Goal: Communication & Community: Answer question/provide support

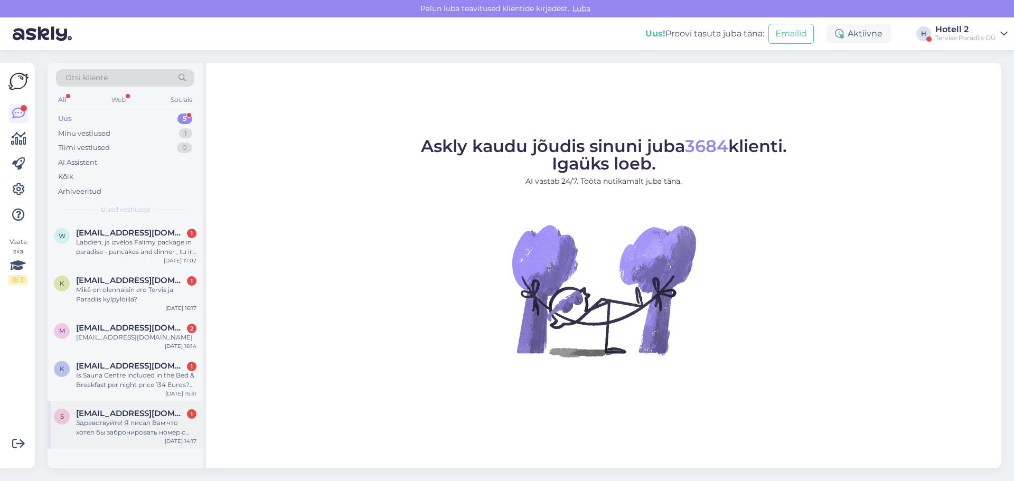
click at [110, 417] on span "[EMAIL_ADDRESS][DOMAIN_NAME]" at bounding box center [131, 414] width 110 height 10
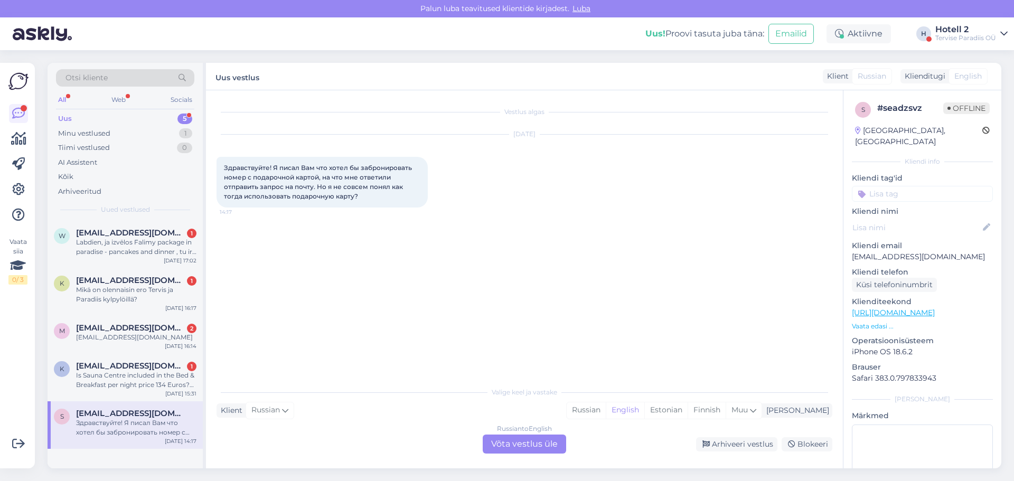
click at [527, 443] on div "Russian to English Võta vestlus üle" at bounding box center [524, 444] width 83 height 19
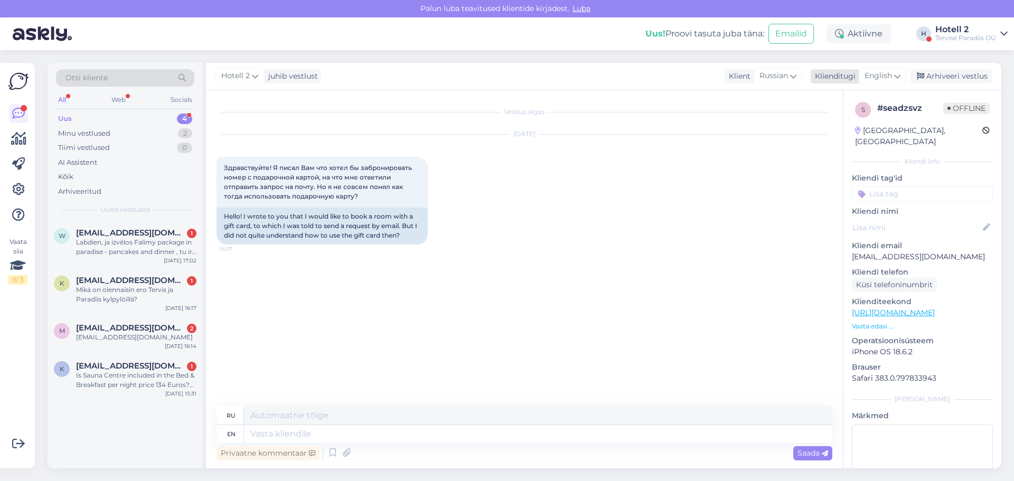
click at [888, 76] on span "English" at bounding box center [877, 76] width 27 height 12
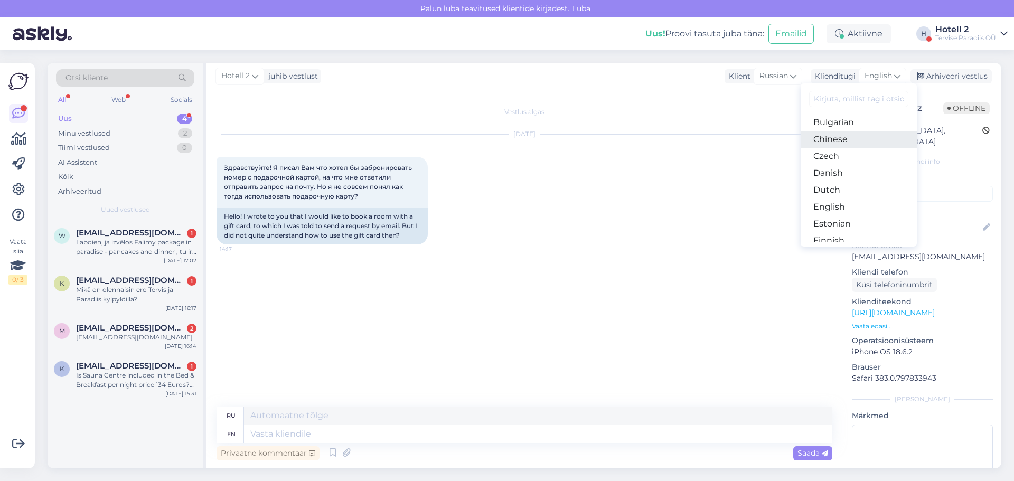
scroll to position [53, 0]
click at [841, 203] on link "Estonian" at bounding box center [859, 205] width 116 height 17
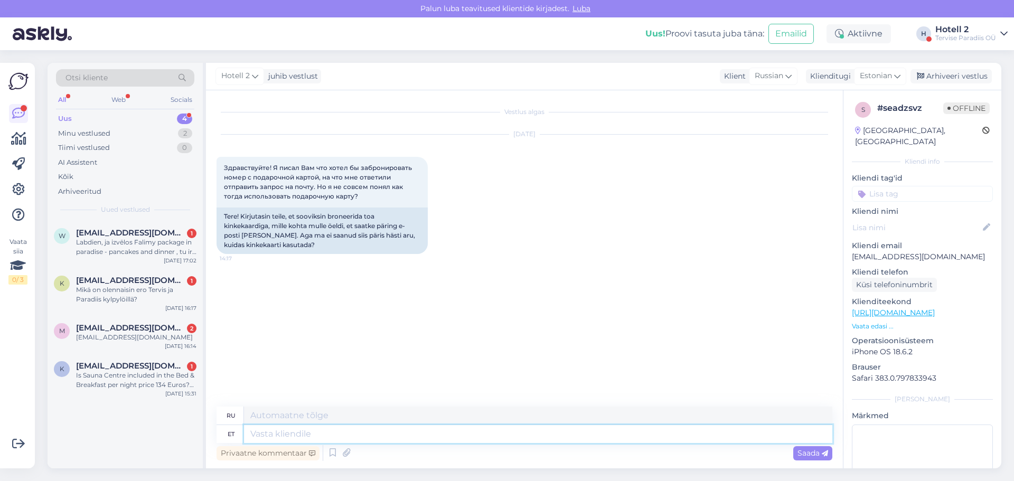
click at [282, 440] on textarea at bounding box center [538, 434] width 588 height 18
type textarea "Tere!"
type textarea "Привет!"
type textarea "Tere! [PERSON_NAME]"
type textarea "Привет! Если"
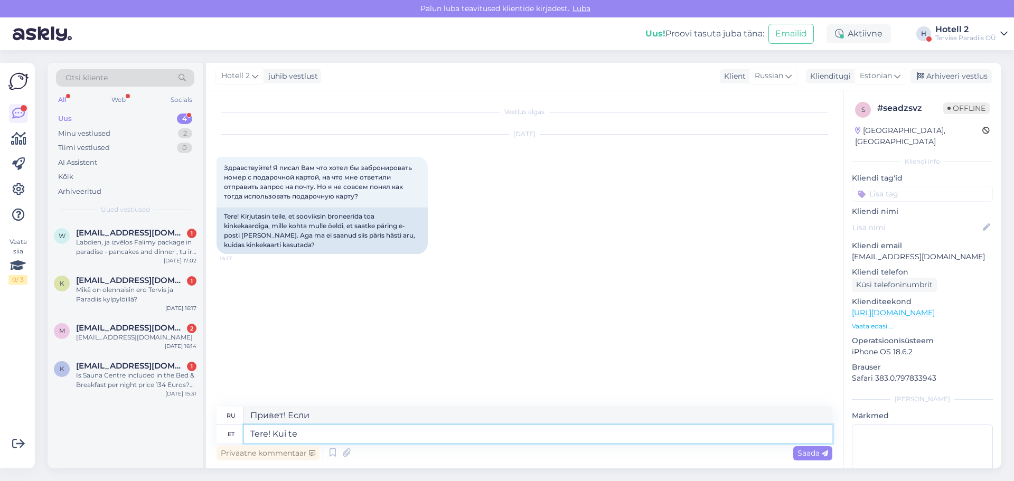
type textarea "Tere! Kui te"
type textarea "Привет! Если вы"
type textarea "Tere! Kui te broneerite"
type textarea "Здравствуйте! Если вы забронируете"
type textarea "Tere! Kui te broneerite läbi m"
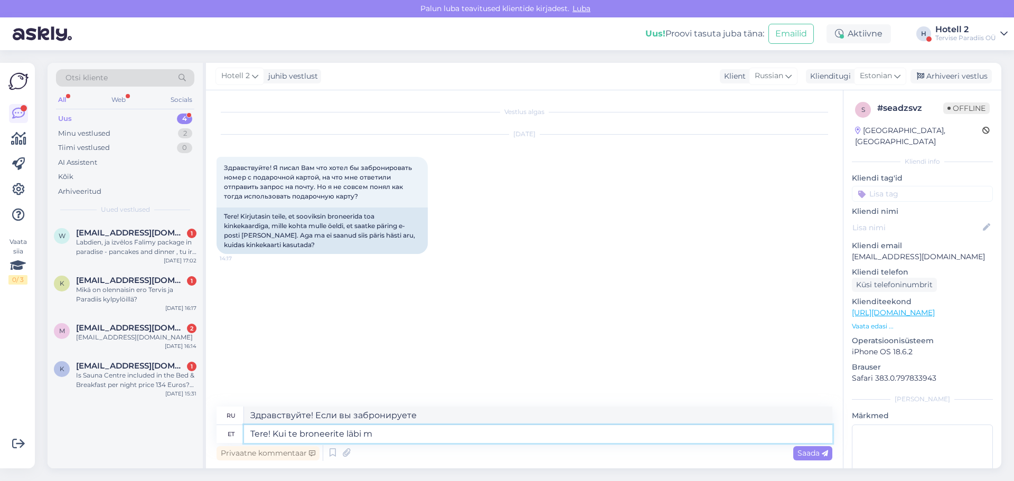
type textarea "Здравствуйте! Если вы бронируете через"
type textarea "Tere! Kui te broneerite läbi meie m"
type textarea "Здравствуйте! Если вы бронируете через нас"
type textarea "Tere! Kui te broneerite läbi meie müügiosakonna"
type textarea "Здравствуйте! Если вы бронируете через наш отдел продаж"
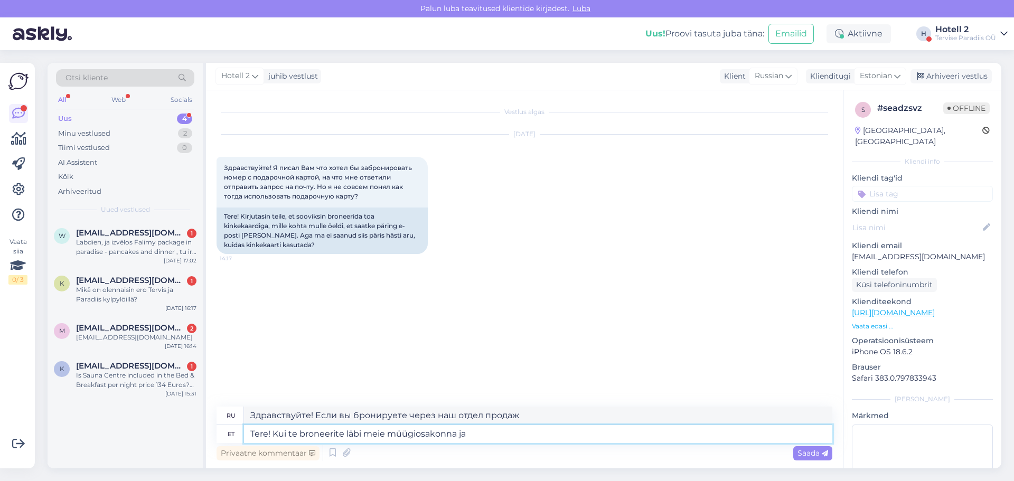
type textarea "Tere! Kui te broneerite läbi meie müügiosakonna ja a"
type textarea "Здравствуйте! Если вы забронируете через наш отдел продаж и"
type textarea "Tere! Kui te broneerite läbi meie müügiosakonna ja annate te"
type textarea "Здравствуйте! Если вы забронируете через наш отдел продаж и укажете"
type textarea "Tere! Kui te broneerite läbi meie müügiosakonna ja annate teada, e"
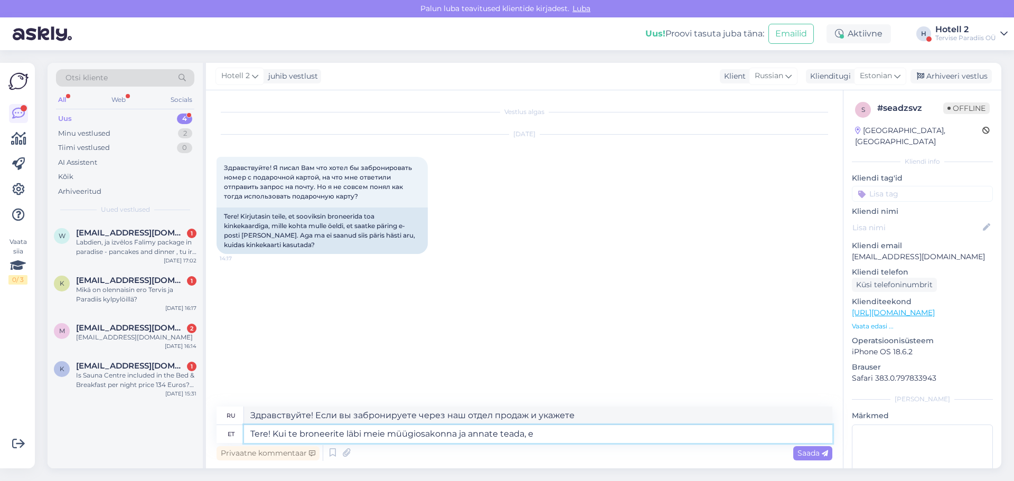
type textarea "Здравствуйте! Если вы забронируете через наш отдел продаж и сообщите нам об это…"
type textarea "Tere! Kui te broneerite läbi meie müügiosakonna ja annate teada, et sovite t"
type textarea "Здравствуйте! Если вы забронируете через наш отдел продаж и дадите нам знать, ч…"
type textarea "Tere! Kui te broneerite läbi meie müügiosakonna ja annate teada, et sovite tasu…"
type textarea "Здравствуйте! Если вы забронируете через наш отдел продаж и дадите нам знать, ч…"
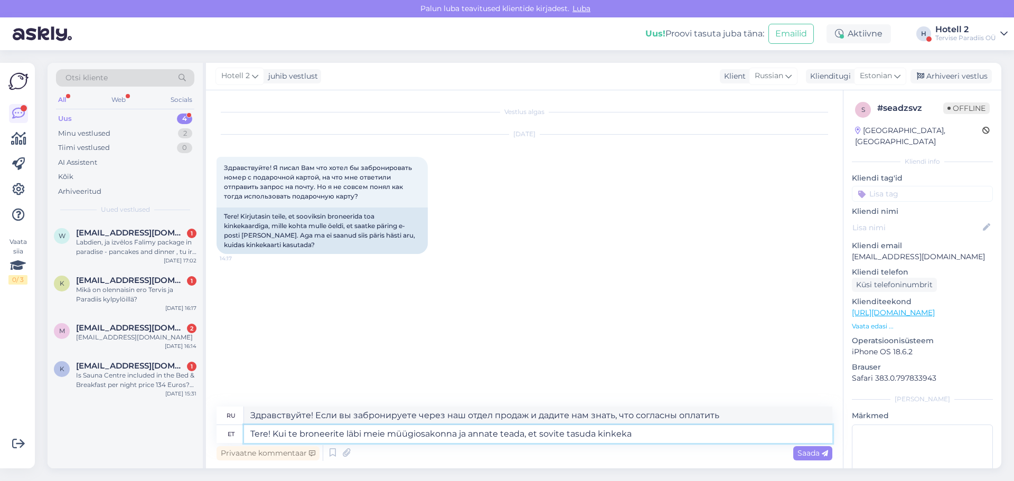
type textarea "Tere! Kui te broneerite läbi meie müügiosakonna ja annate teada, et sovite tasu…"
type textarea "Здравствуйте! Если вы бронируете через наш отдел продаж и подтверждаете согласи…"
type textarea "Tere! Kui te broneerite läbi meie müügiosakonna ja annate teada, et sovite tasu…"
type textarea "Здравствуйте! Если вы бронируете через наш отдел продаж и подтверждаете согласи…"
type textarea "Tere! Kui te broneerite läbi meie müügiosakonna ja annate teada, et sovite tasu…"
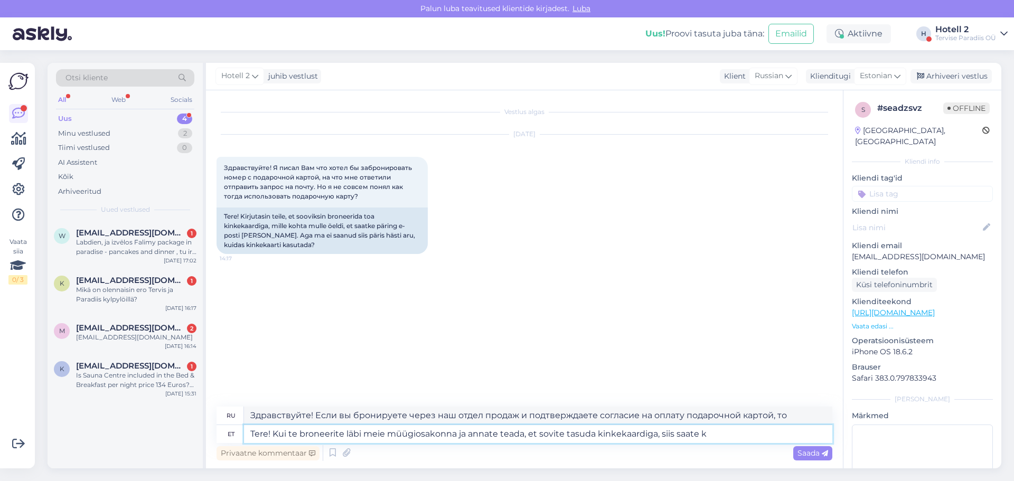
type textarea "Здравствуйте! Если вы забронируете через наш отдел продаж и подтвердите, что со…"
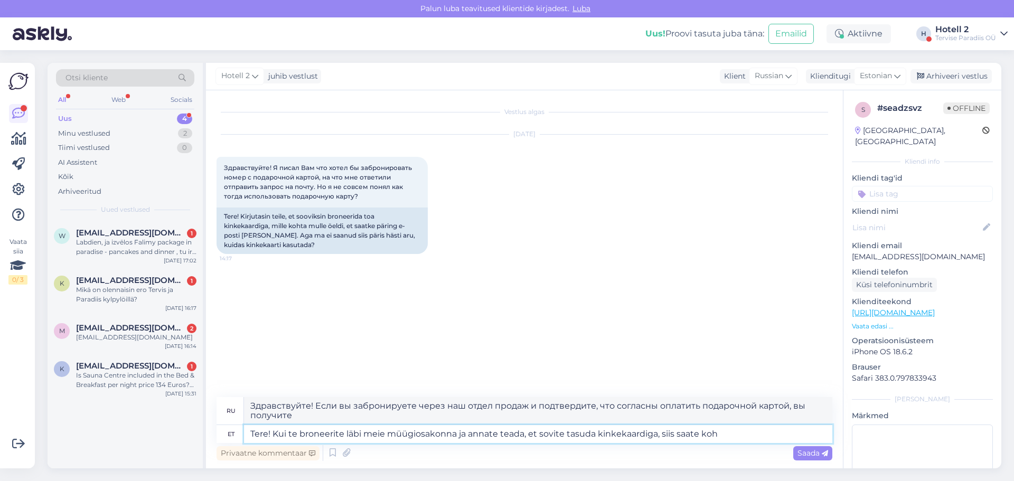
type textarea "Tere! Kui te broneerite läbi meie müügiosakonna ja annate teada, et sovite tasu…"
type textarea "Здравствуйте! Если вы забронируете билет через наш отдел продаж и подтвердите с…"
type textarea "Tere! Kui te broneerite läbi meie müügiosakonna ja annate teada, et sovite tasu…"
type textarea "Здравствуйте! Если вы забронируете через наш отдел продаж и сообщите нам, что с…"
type textarea "Tere! Kui te broneerite läbi meie müügiosakonna ja annate teada, et sovite tasu…"
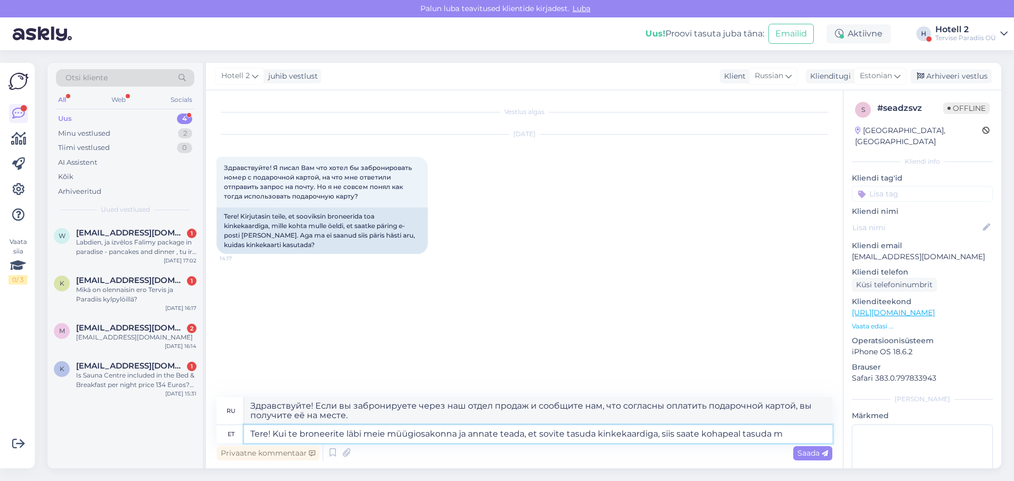
type textarea "Здравствуйте! Если вы бронируете через наш отдел продаж и подтверждаете согласи…"
type textarea "Tere! Kui te broneerite läbi meie müügiosakonna ja annate teada, et sovite tasu…"
type textarea "Здравствуйте! Если вы бронируете через наш отдел продаж и подтверждаете согласи…"
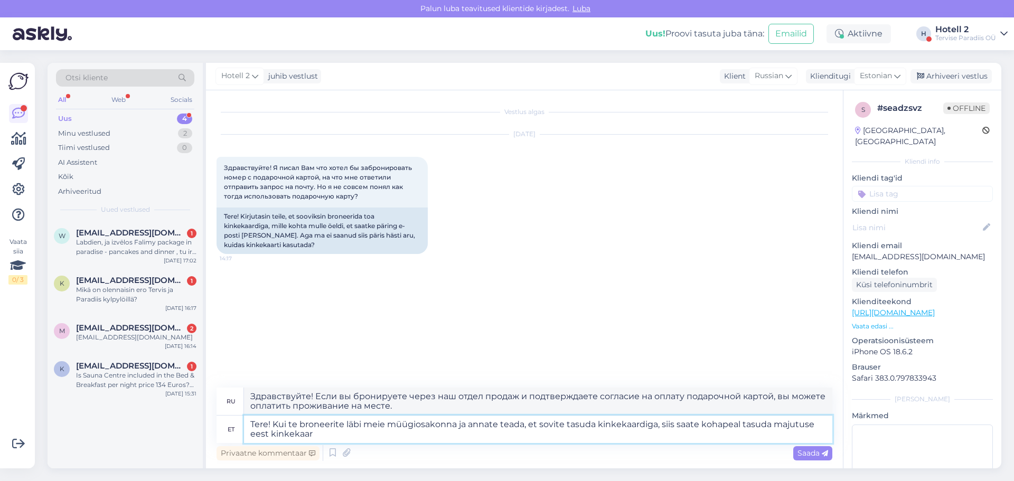
type textarea "Tere! Kui te broneerite läbi meie müügiosakonna ja annate teada, et sovite tasu…"
type textarea "Здравствуйте! Если вы бронируете номер через наш отдел продаж и подтверждаете с…"
type textarea "Tere! Kui te broneerite läbi meie müügiosakonna ja annate teada, et sovite tasu…"
type textarea "Здравствуйте! Если вы бронируете через наш отдел продаж и подтверждаете согласи…"
type textarea "Tere! Kui te broneerite läbi meie müügiosakonna ja annate teada, et sovite tasu…"
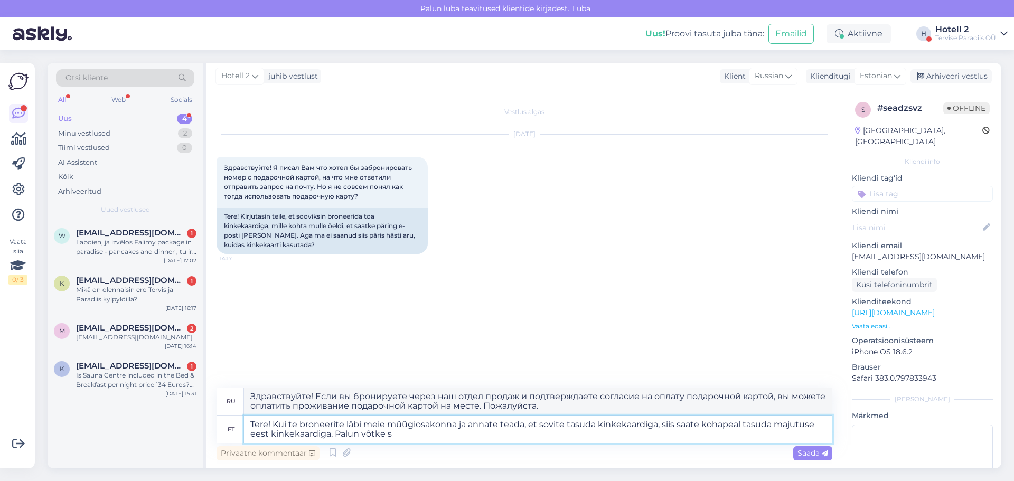
type textarea "Здравствуйте! Если вы бронируете через наш отдел продаж и подтверждаете согласи…"
type textarea "Tere! Kui te broneerite läbi meie müügiosakonna ja annate teada, et sovite tasu…"
type textarea "Здравствуйте! Если вы бронируете через наш отдел продаж и подтверждаете согласи…"
type textarea "Tere! Kui te broneerite läbi meie müügiosakonna ja annate teada, et sovite tasu…"
type textarea "Здравствуйте! Если вы бронируете через наш отдел продаж и подтверждаете согласи…"
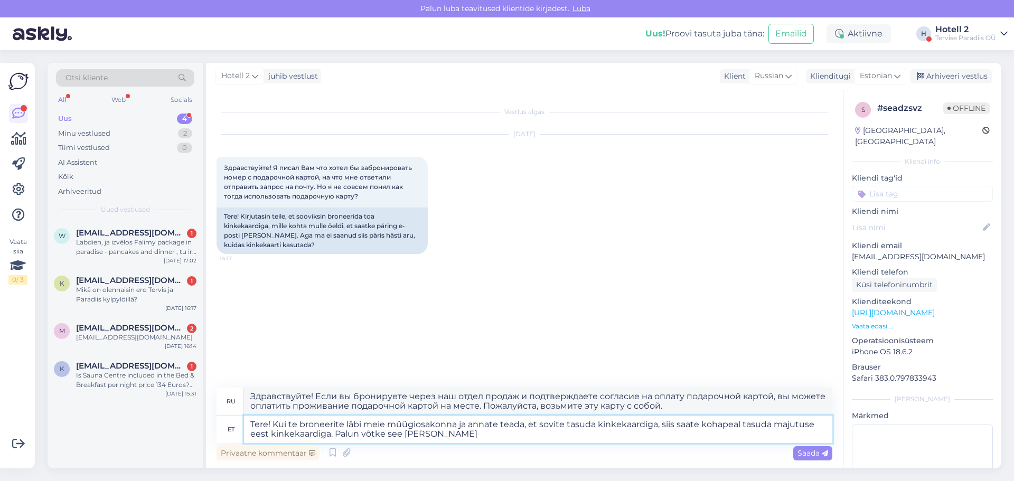
type textarea "Tere! Kui te broneerite läbi meie müügiosakonna ja annate teada, et sovite tasu…"
type textarea "Здравствуйте! Если вы бронируете через наш отдел продаж и указали, что согласны…"
type textarea "Tere! Kui te broneerite läbi meie müügiosakonna ja annate teada, et sovite tasu…"
click at [812, 448] on div "Saada" at bounding box center [812, 453] width 39 height 14
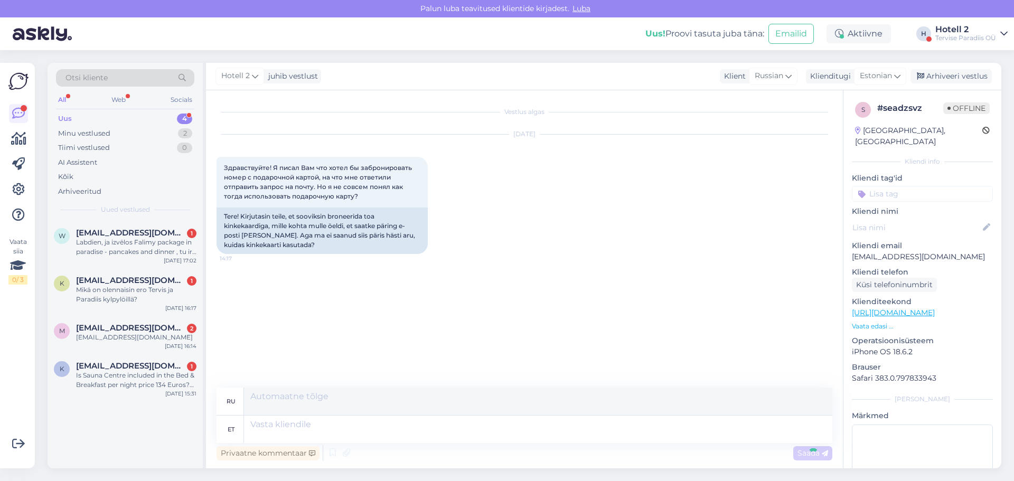
scroll to position [0, 0]
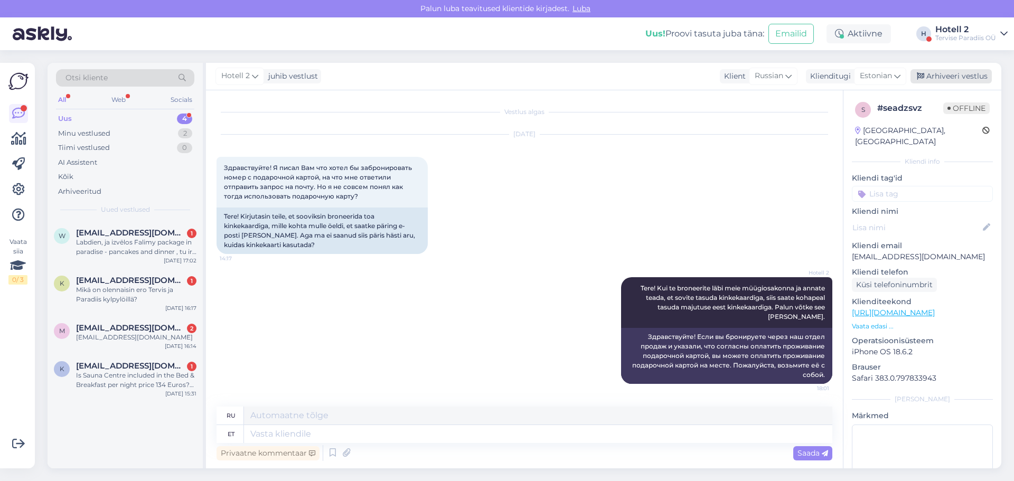
click at [962, 73] on div "Arhiveeri vestlus" at bounding box center [950, 76] width 81 height 14
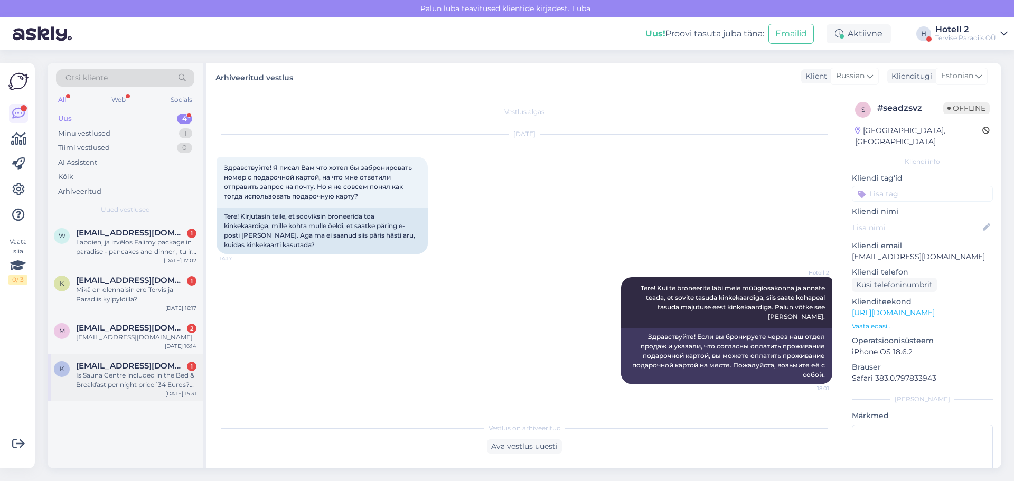
click at [140, 371] on div "Is Sauna Centre included in the Bed & Breakfast per night price 134 Euros? Acce…" at bounding box center [136, 380] width 120 height 19
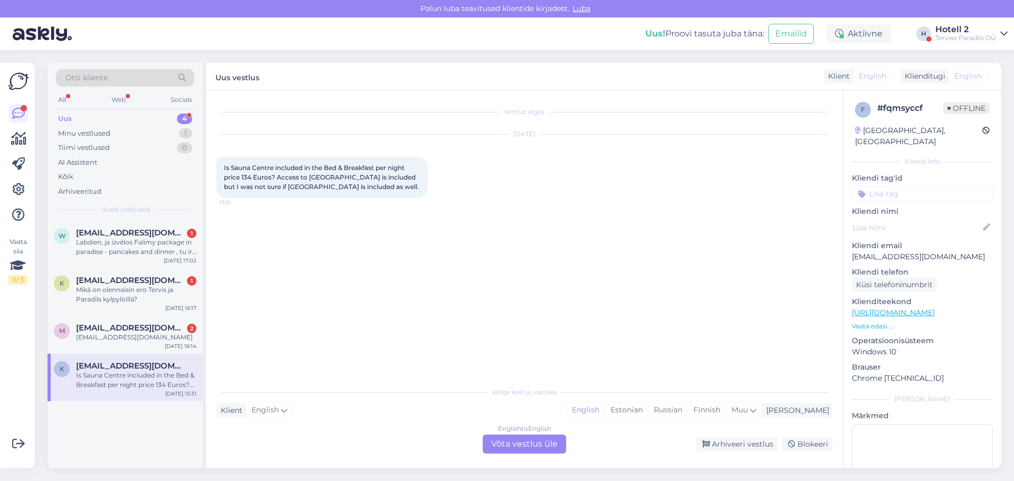
click at [543, 444] on div "English to English Võta vestlus üle" at bounding box center [524, 444] width 83 height 19
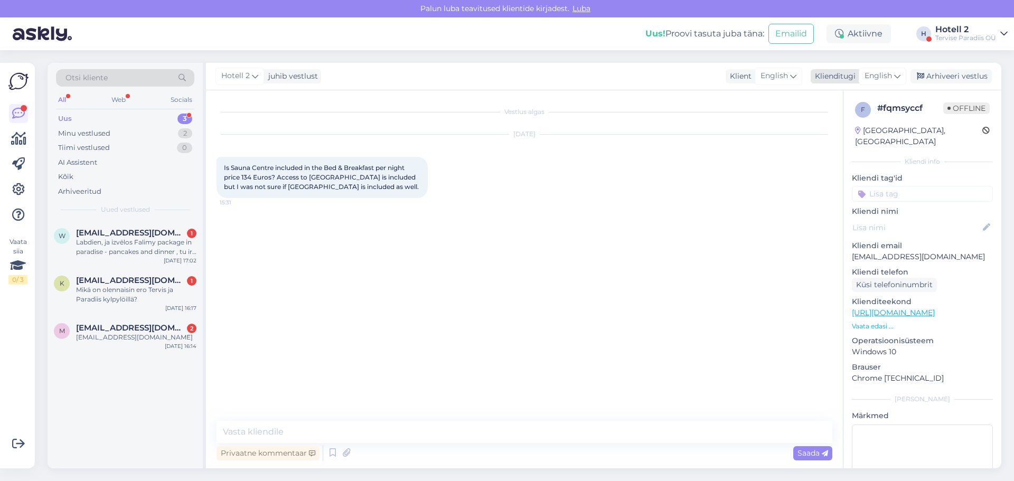
click at [877, 77] on span "English" at bounding box center [877, 76] width 27 height 12
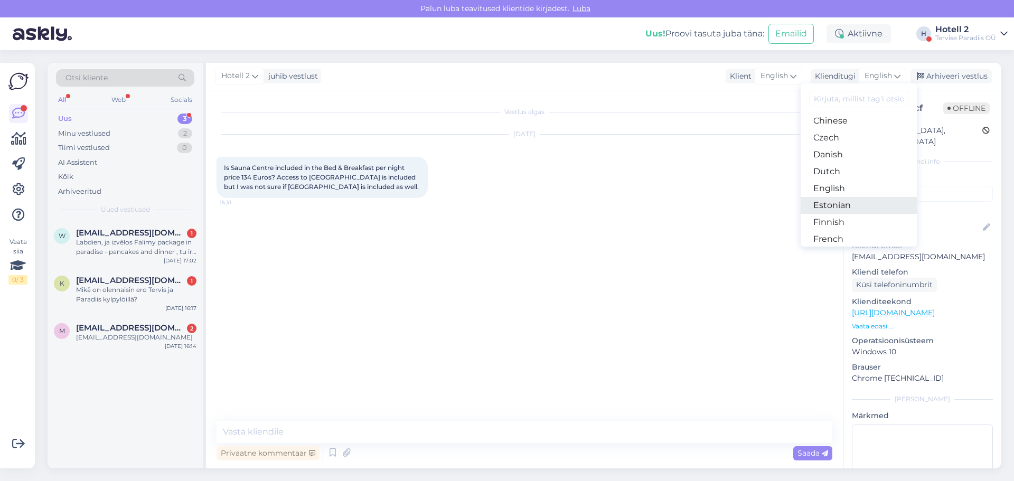
click at [844, 203] on link "Estonian" at bounding box center [859, 205] width 116 height 17
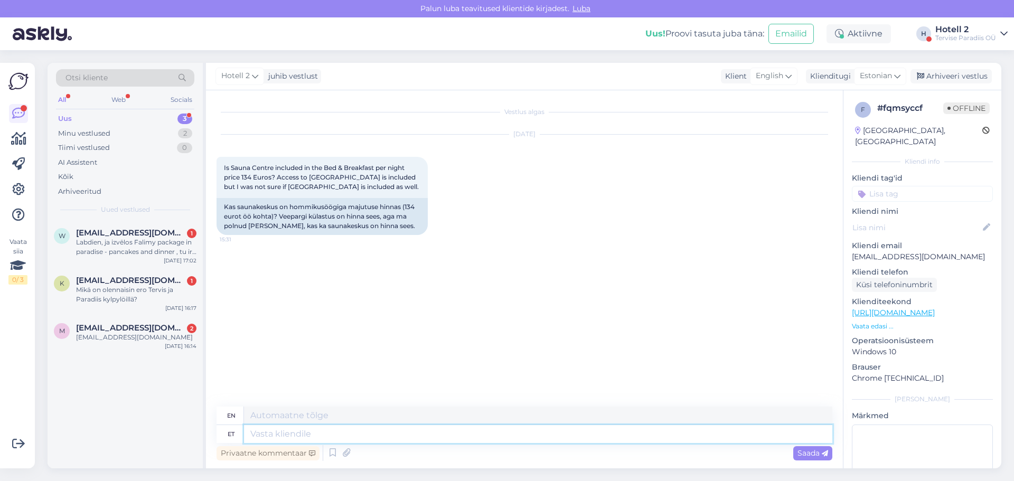
click at [263, 432] on textarea at bounding box center [538, 434] width 588 height 18
type textarea "Tere"
type textarea "Hello"
type textarea "Tere!"
type textarea "Hello!"
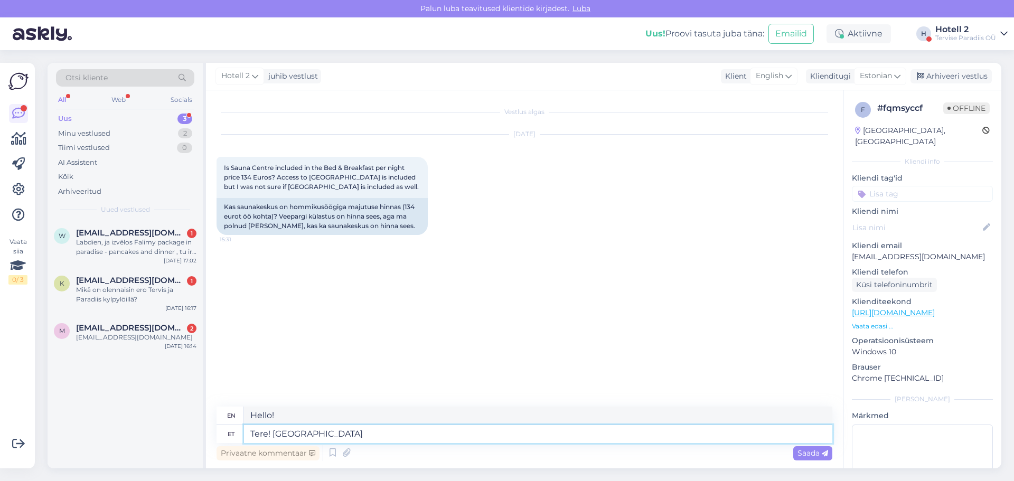
type textarea "Tere! [GEOGRAPHIC_DATA]"
type textarea "Hello! [GEOGRAPHIC_DATA]"
type textarea "Tere! Saunakeskus on s"
type textarea "Hello! The [GEOGRAPHIC_DATA] is"
type textarea "Tere! Saunakeskus on suletud"
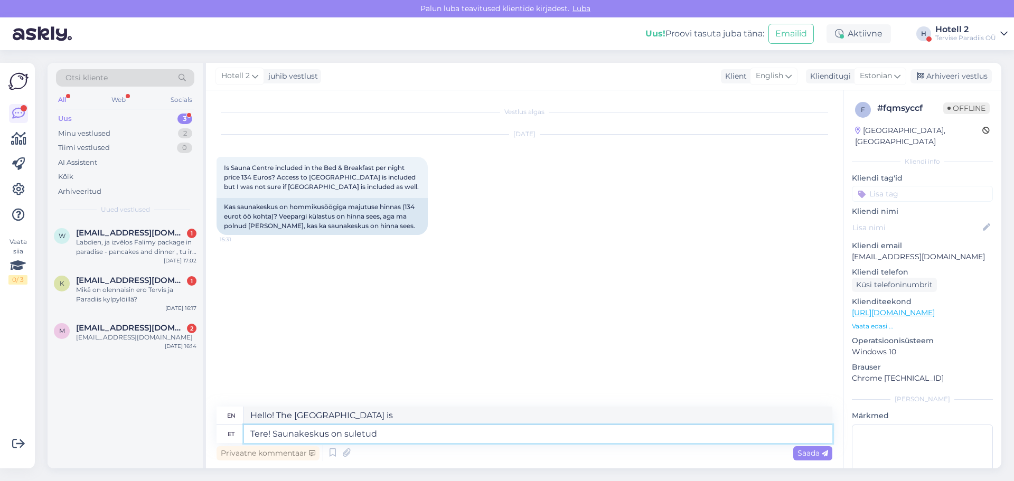
type textarea "Hello! The [GEOGRAPHIC_DATA] is closed."
type textarea "Tere! Saunakeskus on suletud 25."
type textarea "Hello! The [GEOGRAPHIC_DATA] is closed on the 25th."
type textarea "Tere! Saunakeskus on suletud 25-30.08"
type textarea "Hello! The [GEOGRAPHIC_DATA] is closed 25-30.08"
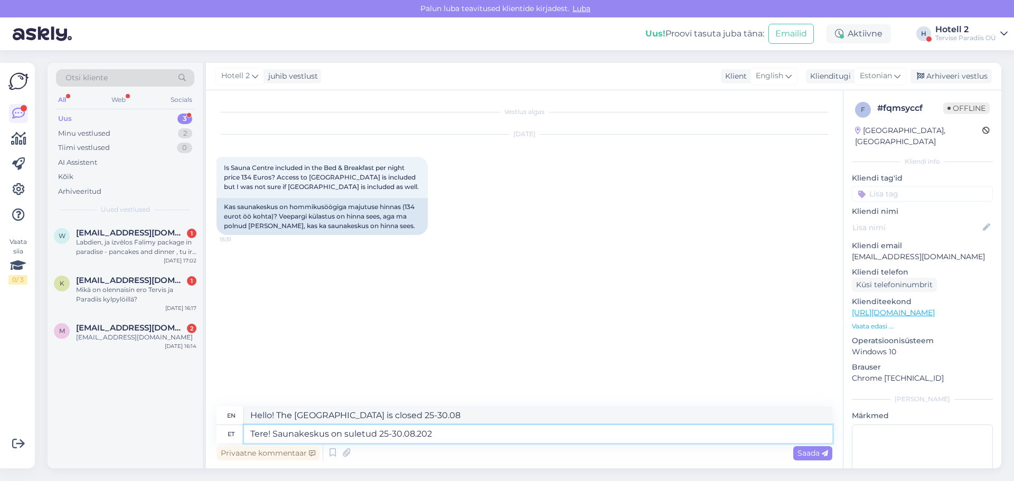
type textarea "Tere! Saunakeskus on suletud 25-30.08.2025"
type textarea "Hello! The [GEOGRAPHIC_DATA] is closed 25-30.08.2025"
type textarea "Tere! Saunakeskus on suletud 25-30.08.2025."
type textarea "Hello! The [GEOGRAPHIC_DATA] is closed 25-30.08.2025."
click at [464, 433] on textarea "Tere! Saunakeskus on suletud 25-30.08.2025." at bounding box center [538, 434] width 588 height 18
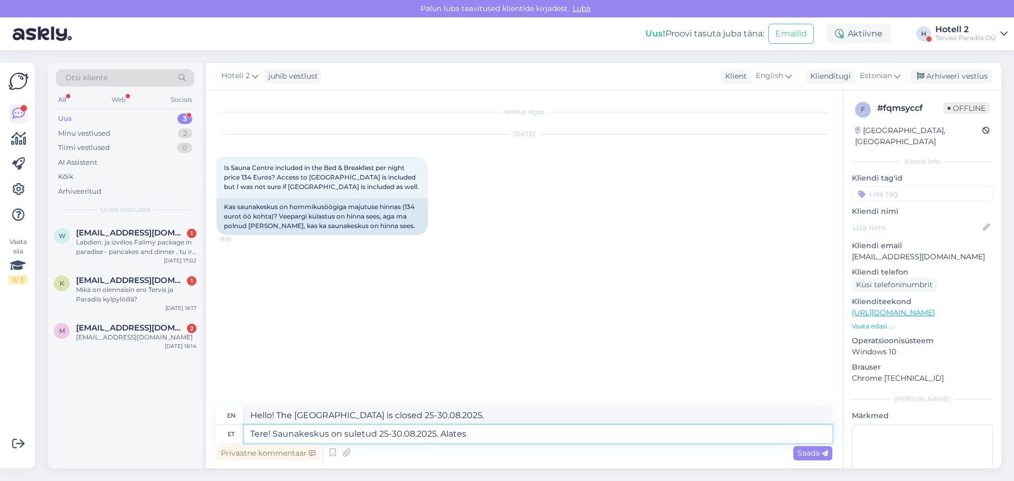
type textarea "Tere! Saunakeskus on suletud 25-30.08.2025. Alates s"
type textarea "Hello! The [GEOGRAPHIC_DATA] is closed 25-30.08.2025. From"
type textarea "Tere! Saunakeskus on suletud 25-30.08.2025. Alates septembrist o"
type textarea "Hello! The [GEOGRAPHIC_DATA] is closed 25-30.08.2025. From September"
type textarea "Tere! Saunakeskus on suletud 25-30.08.2025. Alates septembrist on s"
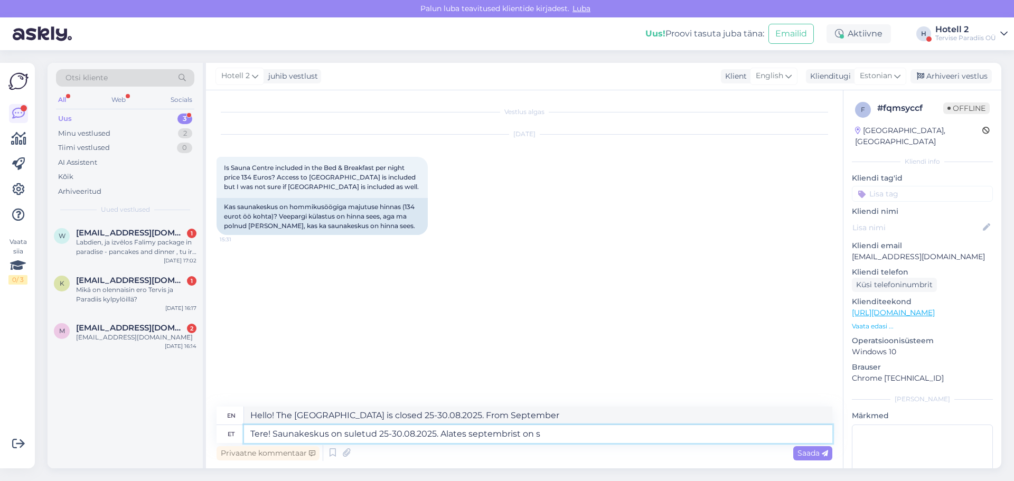
type textarea "Hello! The [GEOGRAPHIC_DATA] is closed 25-30.08.2025. From September onwards"
type textarea "Tere! Saunakeskus on suletud 25-30.08.2025. Alates septembrist on saunakeskus"
type textarea "Hello! The [GEOGRAPHIC_DATA] is closed 25-30.08.2025. From September the [GEOGR…"
type textarea "Tere! Saunakeskus on suletud 25-30.08.2025. Alates septembrist on saunakeskus h…"
type textarea "Hello! The [GEOGRAPHIC_DATA] is closed 25-30.08.2025. From September, the [GEOG…"
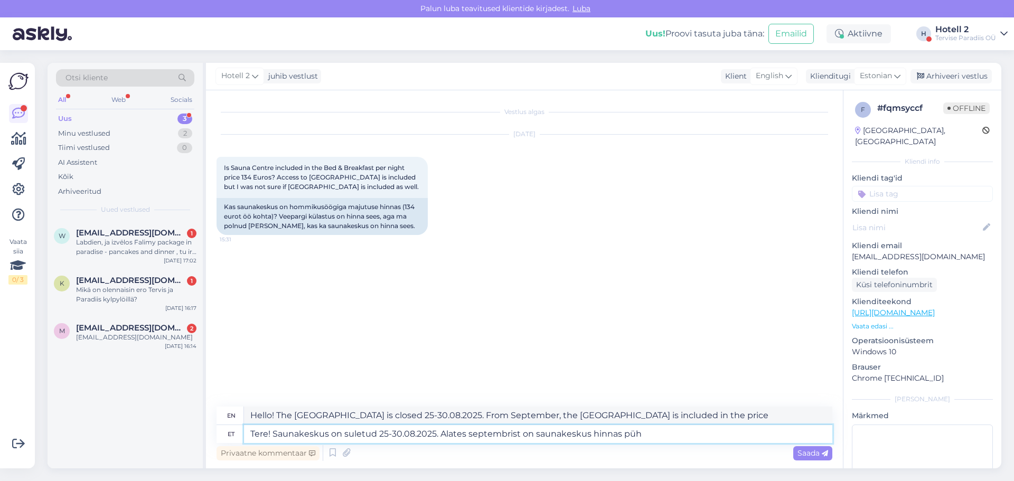
type textarea "Tere! Saunakeskus on suletud 25-30.08.2025. Alates septembrist on saunakeskus h…"
type textarea "Hello! The [GEOGRAPHIC_DATA] is closed 25-30.08.2025. From September, the [GEOG…"
type textarea "Tere! Saunakeskus on suletud 25-30.08.2025. Alates septembrist on saunakeskus h…"
type textarea "Hello! The [GEOGRAPHIC_DATA] is closed 25-30.08.2025. From September, the [GEOG…"
type textarea "Tere! Saunakeskus on suletud 25-30.08.2025. Alates septembrist on saunakeskus h…"
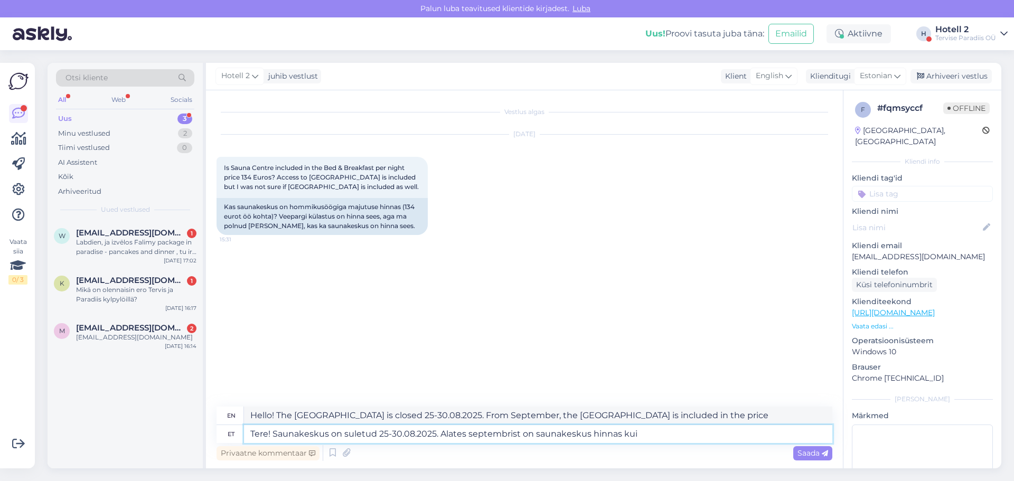
type textarea "Hello! The [GEOGRAPHIC_DATA] is closed 25-30.08.2025. From September, the [GEOG…"
type textarea "Tere! Saunakeskus on suletud 25-30.08.2025. Alates septembrist on saunakeskus h…"
type textarea "Hello! The [GEOGRAPHIC_DATA] is closed 25-30.08.2025. From September, the [GEOG…"
type textarea "Tere! Saunakeskus on suletud 25-30.08.2025. Alates septembrist on saunakeskus h…"
type textarea "Hello! The [GEOGRAPHIC_DATA] is closed 25-30.08.2025. From September, the sauna…"
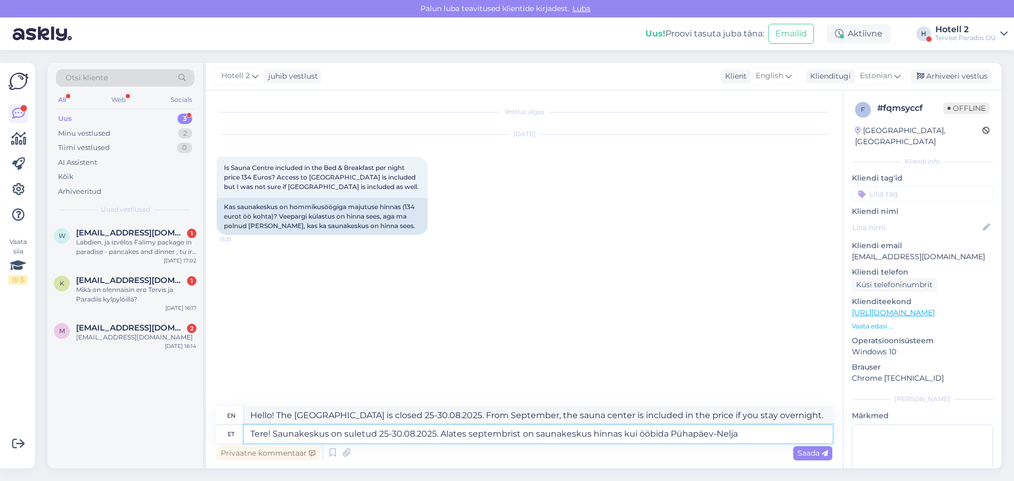
type textarea "Tere! Saunakeskus on suletud 25-30.08.2025. Alates septembrist on saunakeskus h…"
type textarea "Hello! The [GEOGRAPHIC_DATA] is closed 25-30.08.2025. From September, the sauna…"
type textarea "Tere! Saunakeskus on suletud 25-30.08.2025. Alates septembrist on saunakeskus h…"
type textarea "Hello! The [GEOGRAPHIC_DATA] is closed 25-30.08.2025. Starting in September, th…"
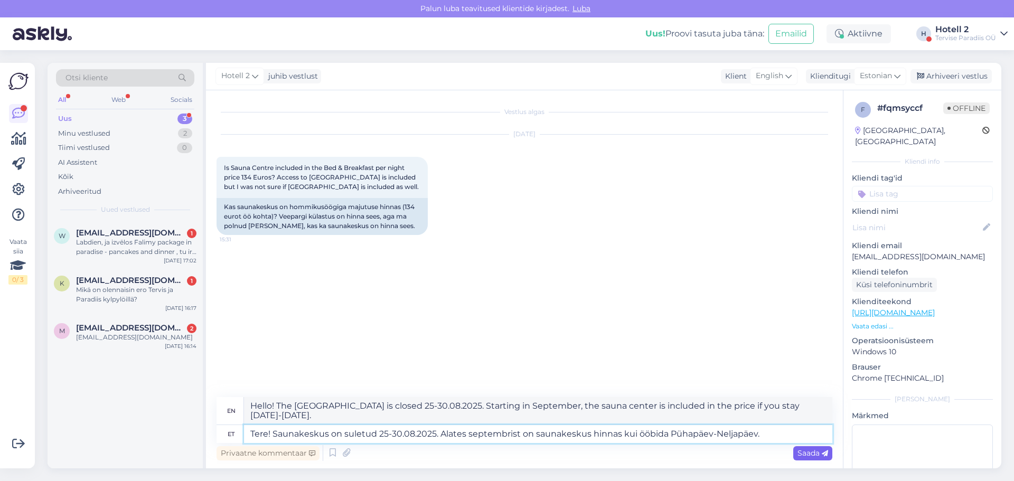
type textarea "Tere! Saunakeskus on suletud 25-30.08.2025. Alates septembrist on saunakeskus h…"
click at [808, 456] on span "Saada" at bounding box center [812, 453] width 31 height 10
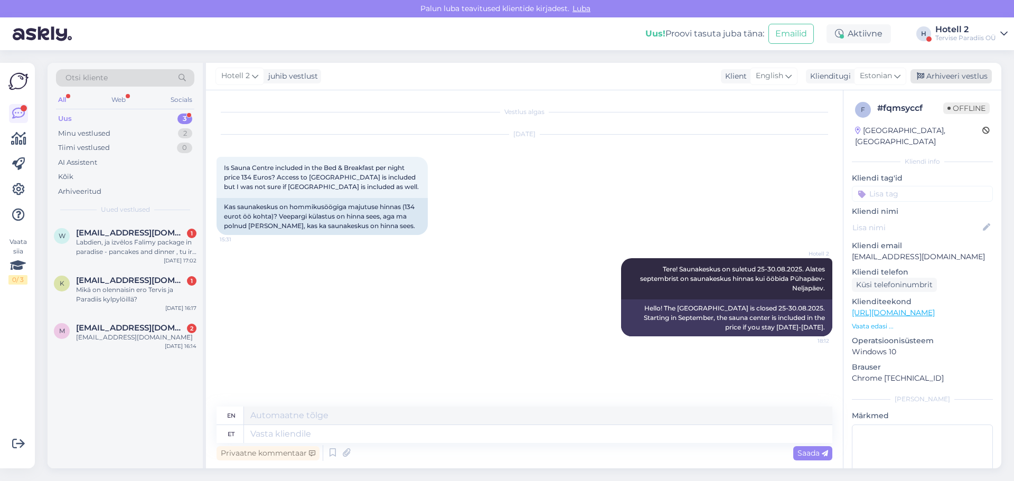
click at [955, 70] on div "Arhiveeri vestlus" at bounding box center [950, 76] width 81 height 14
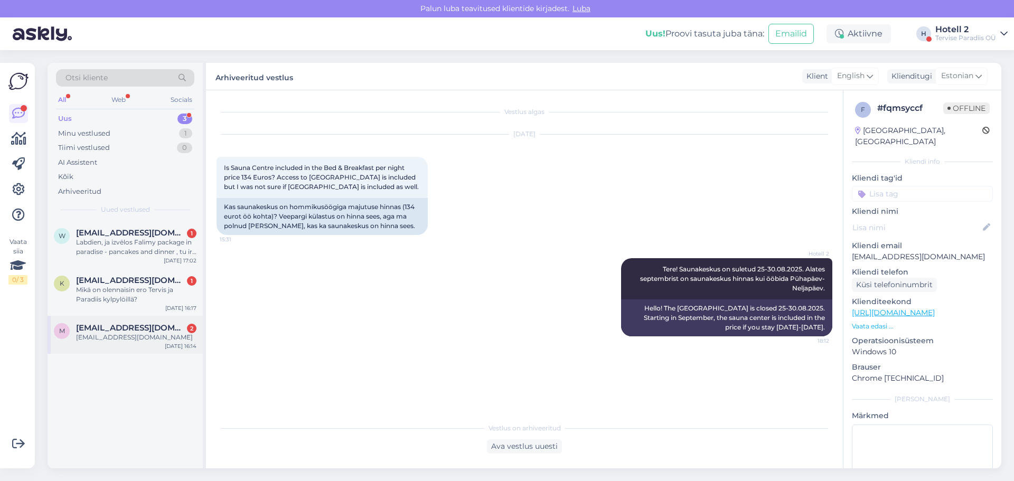
click at [126, 328] on span "[EMAIL_ADDRESS][DOMAIN_NAME]" at bounding box center [131, 328] width 110 height 10
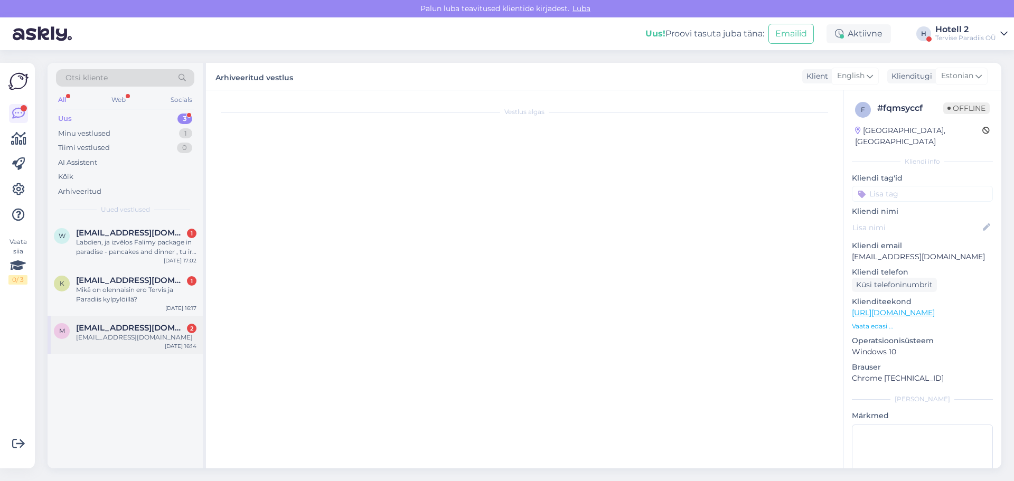
scroll to position [48, 0]
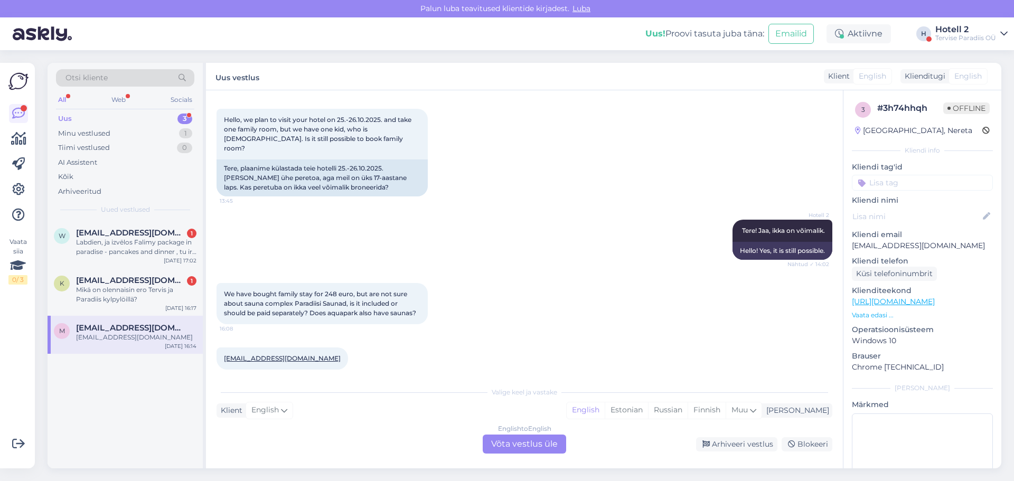
click at [538, 446] on div "English to English Võta vestlus üle" at bounding box center [524, 444] width 83 height 19
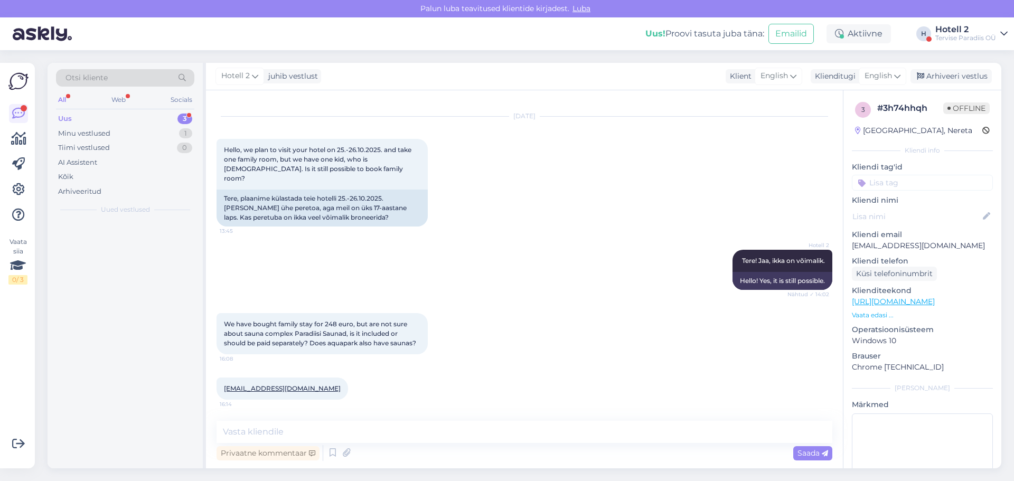
scroll to position [8, 0]
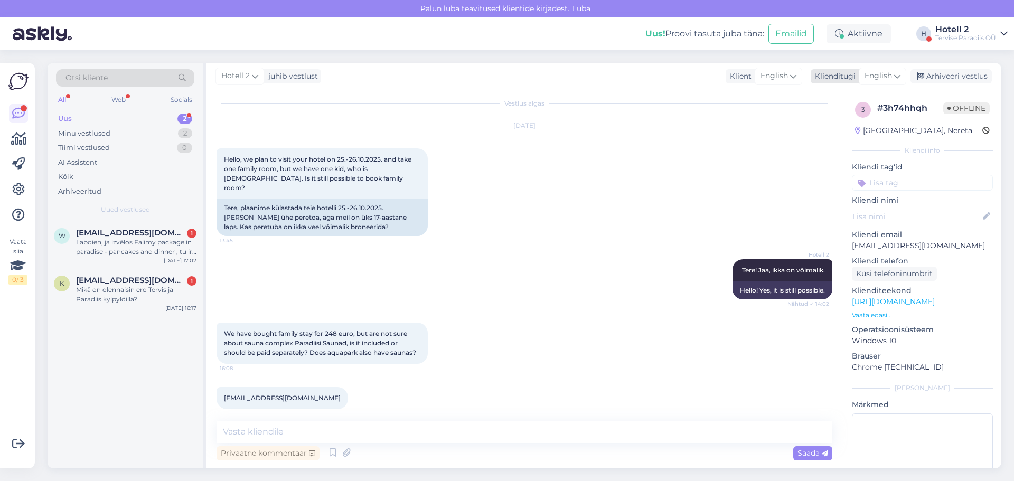
click at [879, 73] on span "English" at bounding box center [877, 76] width 27 height 12
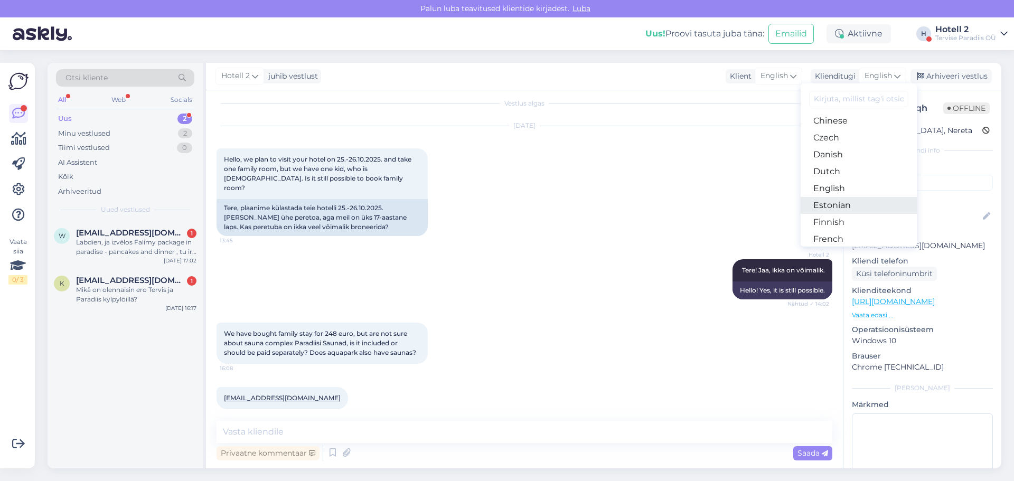
drag, startPoint x: 851, startPoint y: 206, endPoint x: 842, endPoint y: 212, distance: 10.0
click at [851, 206] on link "Estonian" at bounding box center [859, 205] width 116 height 17
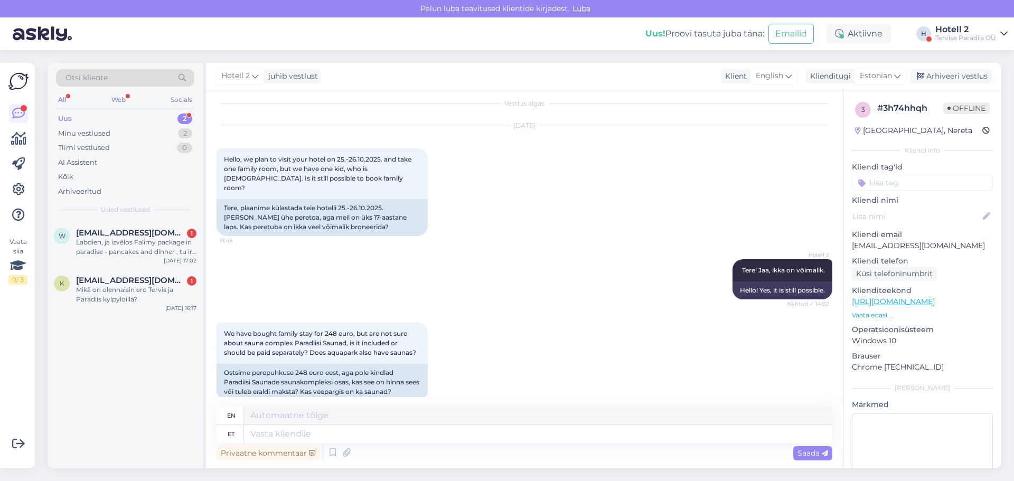
scroll to position [48, 0]
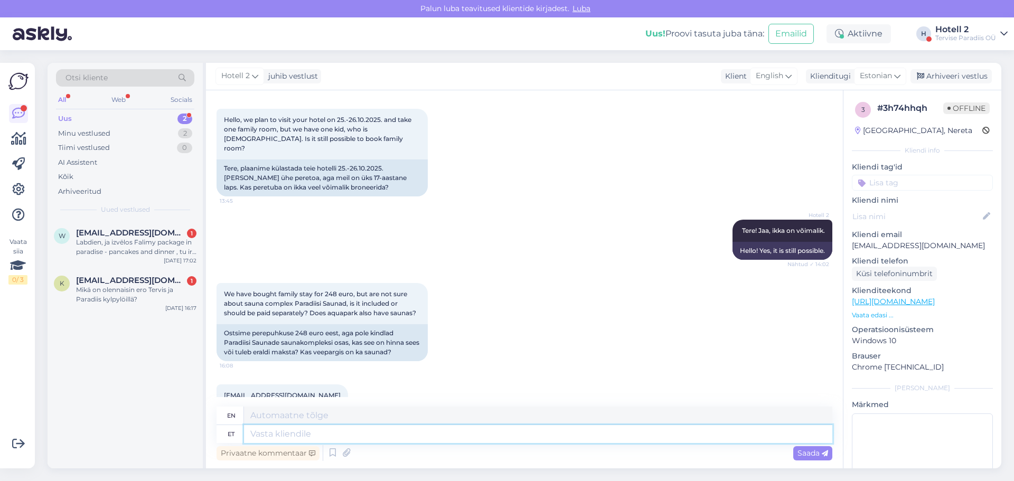
click at [355, 429] on textarea at bounding box center [538, 434] width 588 height 18
type textarea "Tere!"
type textarea "Hello"
type textarea "Tere!"
type textarea "Hello!"
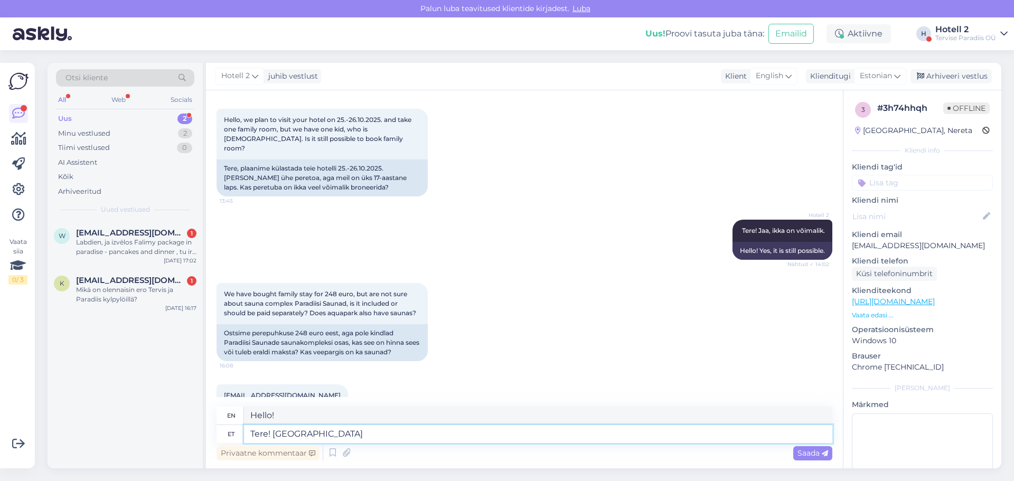
type textarea "Tere! [GEOGRAPHIC_DATA]"
type textarea "Hello! [GEOGRAPHIC_DATA]"
type textarea "Tere! Saunakeskus on"
type textarea "Hello! The [GEOGRAPHIC_DATA] is"
type textarea "Tere! Saunakeskus on suletud"
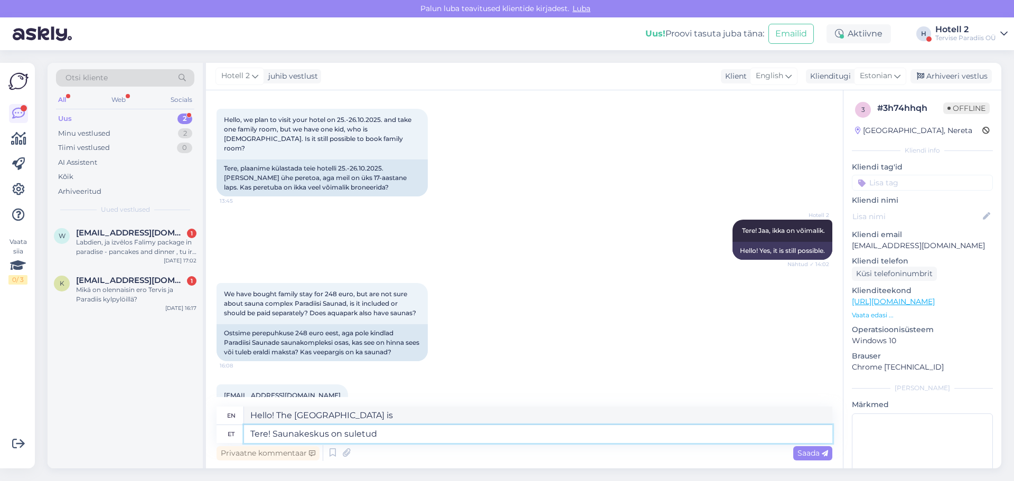
type textarea "Hello! The [GEOGRAPHIC_DATA] is closed."
type textarea "Tere! Saunakeskus on suletud 25-3"
type textarea "Hello! The [GEOGRAPHIC_DATA] is closed on the 25th."
type textarea "Tere! Saunakeskus on suletud 25-30."
type textarea "Hello! The [GEOGRAPHIC_DATA] is closed from 25 to 30"
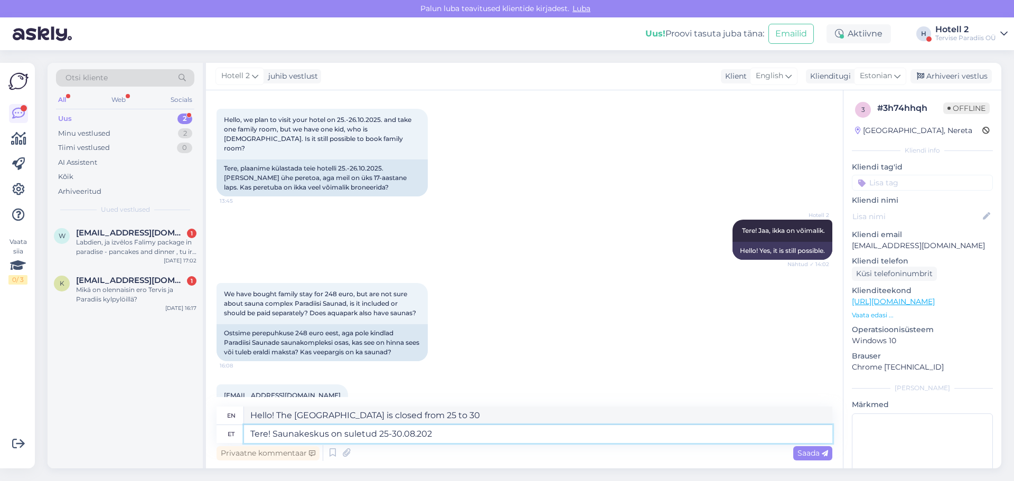
type textarea "Tere! Saunakeskus on suletud 25-30.08.2025"
type textarea "Hello! The [GEOGRAPHIC_DATA] is closed 25-30.08.2025"
type textarea "Tere! Saunakeskus on suletud 25-30.08.2025."
type textarea "Hello! The [GEOGRAPHIC_DATA] is closed 25-30.08.2025."
type textarea "Tere! Saunakeskus on suletud 25-30.08.2025. Alates s"
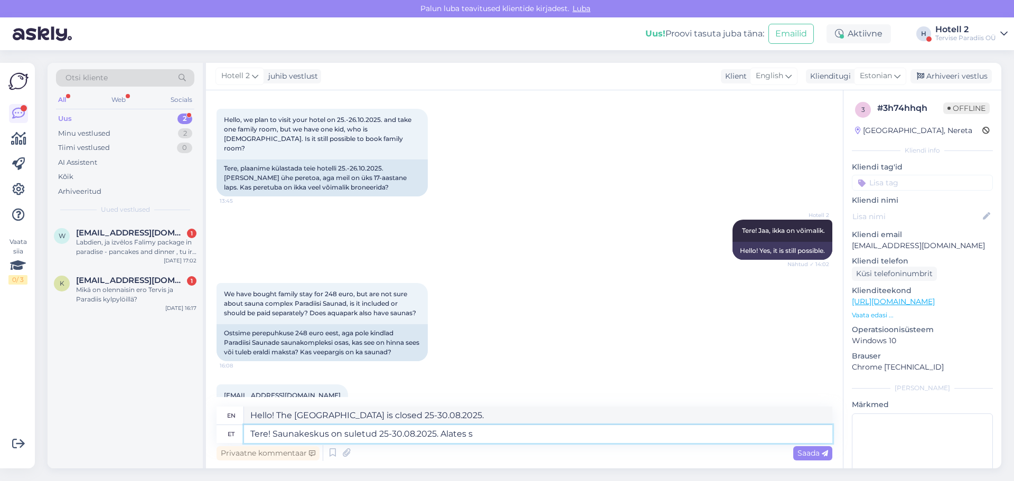
type textarea "Hello! The [GEOGRAPHIC_DATA] is closed 25-30.08.2025. From"
type textarea "Tere! Saunakeskus on suletud 25-30.08.2025. Alates septembrist k"
type textarea "Hello! The [GEOGRAPHIC_DATA] is closed 25-30.08.2025. From September"
type textarea "Tere! Saunakeskus on suletud 25-30.08.2025. Alates septembrist kuulub"
type textarea "Hello! The [GEOGRAPHIC_DATA] is closed 25-30.08.2025. Starting in September, it…"
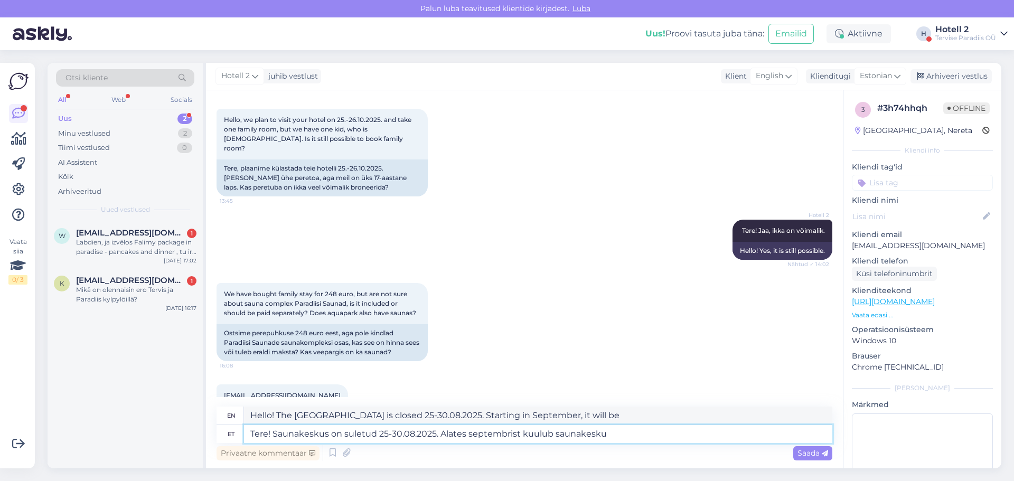
type textarea "Tere! Saunakeskus on suletud 25-30.08.2025. Alates septembrist kuulub saunakesk…"
type textarea "Hello! The [GEOGRAPHIC_DATA] is closed 25-30.08.2025. From September, the sauna…"
type textarea "Tere! Saunakeskus on suletud 25-30.08.2025. Alates septembrist kuulub saunakesk…"
type textarea "Hello! The [GEOGRAPHIC_DATA] is closed 25-30.08.2025. From September, the [GEOG…"
type textarea "Tere! Saunakeskus on suletud 25-30.08.2025. Alates septembrist kuulub saunakesk…"
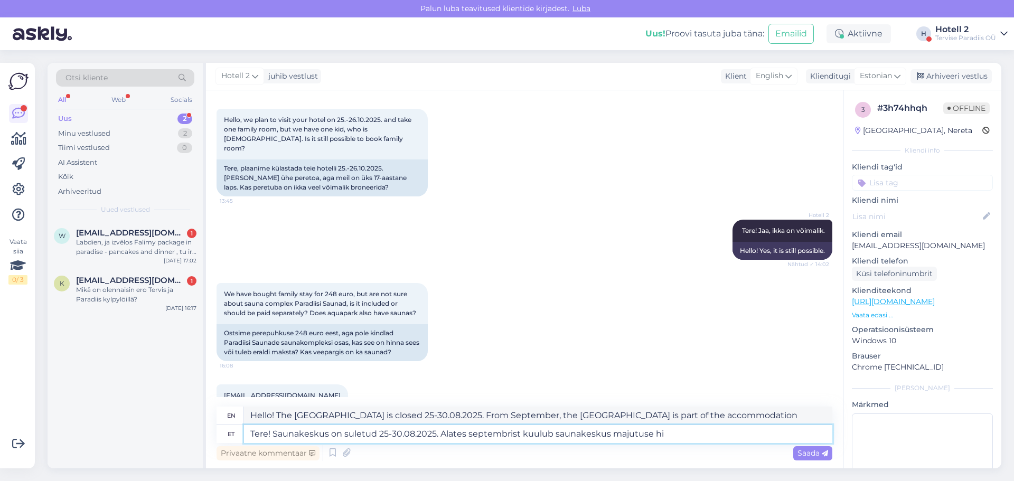
type textarea "Hello! The [GEOGRAPHIC_DATA] is closed 25-30.08.2025. From September, the sauna…"
type textarea "Tere! Saunakeskus on suletud 25-30.08.2025. Alates septembrist kuulub saunakesk…"
type textarea "Hello! The [GEOGRAPHIC_DATA] is closed 25-30.08.2025. From September, the [GEOG…"
type textarea "Tere! Saunakeskus on suletud 25-30.08.2025. Alates septembrist kuulub saunakesk…"
type textarea "Hello! The [GEOGRAPHIC_DATA] is closed 25-30.08.2025. From September, the [GEOG…"
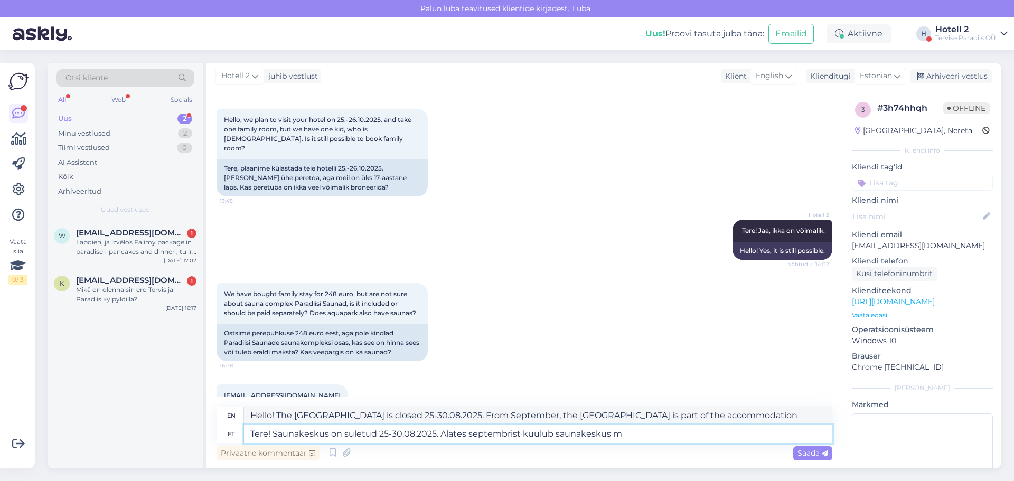
type textarea "Tere! Saunakeskus on suletud 25-30.08.2025. Alates septembrist kuulub saunakesk…"
type textarea "Hello! The [GEOGRAPHIC_DATA] is closed 25-30.08.2025. From September, the sauna…"
type textarea "Tere! Saunakeskus on suletud 25-30.08.2025. Alates septembrist kuulub"
type textarea "Hello! The [GEOGRAPHIC_DATA] is closed 25-30.08.2025. Starting in September, it…"
type textarea "Tere! Saunakeskus on suletud 25-30.08.2025. Alates septembrist"
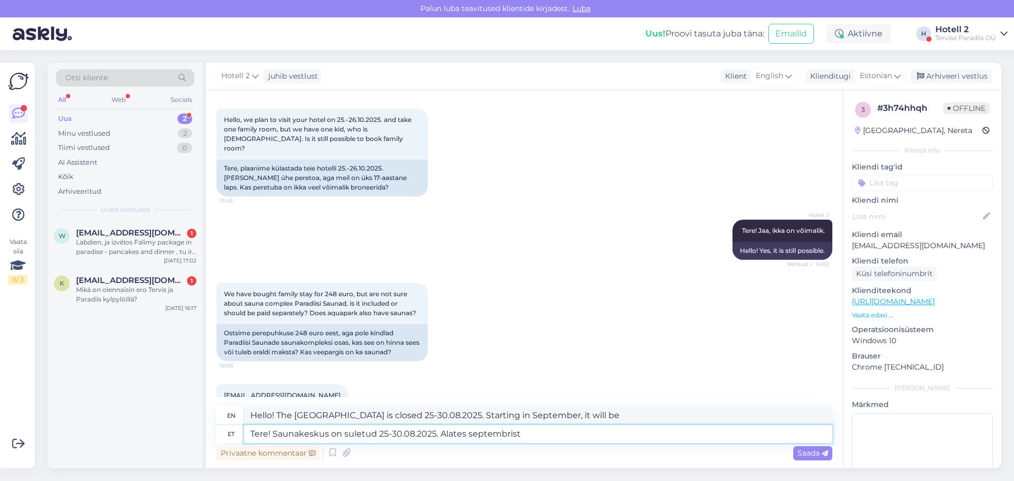
type textarea "Hello! The [GEOGRAPHIC_DATA] is closed 25-30.08.2025. From September"
type textarea "Tere! Saunakeskus on suletud 25-30.08.2025. Alates septembrist sisaldab m"
type textarea "Hello! The [GEOGRAPHIC_DATA] is closed 25-30.08.2025. From September onwards, i…"
type textarea "Tere! Saunakeskus on suletud 25-30.08.2025. Alates septembrist sisaldab majutus"
type textarea "Hello! The [GEOGRAPHIC_DATA] is closed 25-30.08.2025. From September, the accom…"
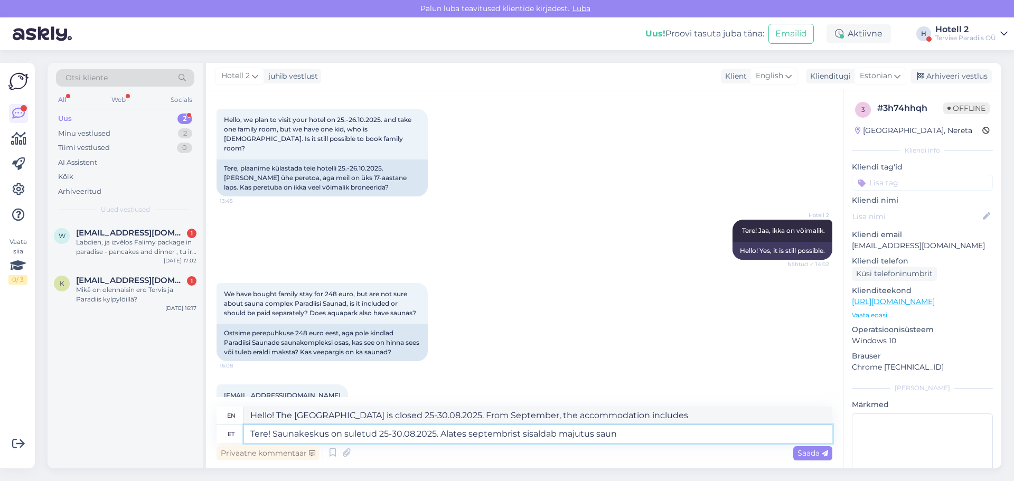
type textarea "Tere! Saunakeskus on suletud 25-30.08.2025. Alates septembrist sisaldab majutus…"
type textarea "Hello! The [GEOGRAPHIC_DATA] is closed 25-30.08.2025. From September, the accom…"
type textarea "Tere! Saunakeskus on suletud 25-30.08.2025. Alates septembrist sisaldab majutus…"
type textarea "Hello! The [GEOGRAPHIC_DATA] is closed 25-30.08.2025. From September onwards, t…"
type textarea "Tere! Saunakeskus on suletud 25-30.08.2025. Alates septembrist sisaldab majutus…"
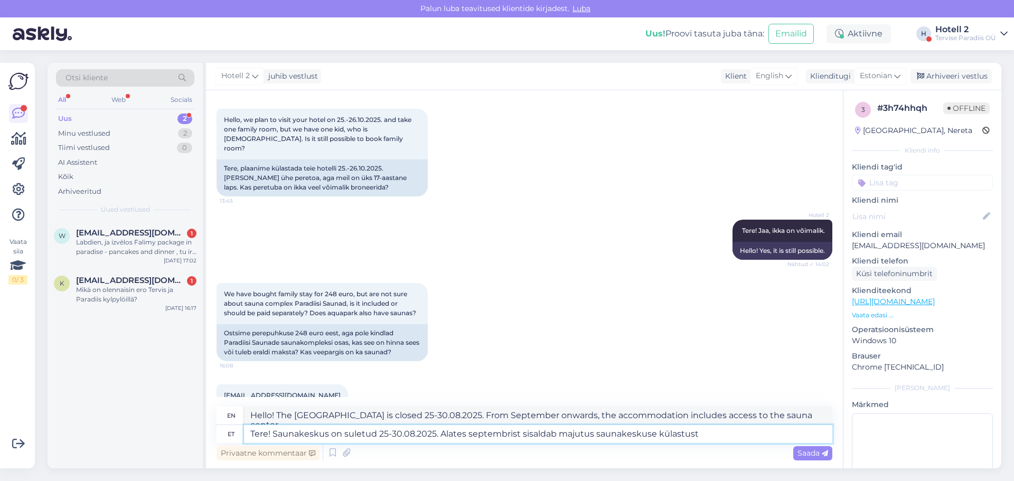
type textarea "Hello! The [GEOGRAPHIC_DATA] is closed 25-30.08.2025. From September onwards, t…"
drag, startPoint x: 709, startPoint y: 434, endPoint x: 522, endPoint y: 434, distance: 186.9
click at [522, 434] on textarea "Tere! Saunakeskus on suletud 25-30.08.2025. Alates septembrist sisaldab majutus…" at bounding box center [538, 434] width 588 height 18
type textarea "Tere! Saunakeskus on suletud 25-30.08.2025. Alates septembrist"
type textarea "Hello! The [GEOGRAPHIC_DATA] is closed 25-30.08.2025. From September"
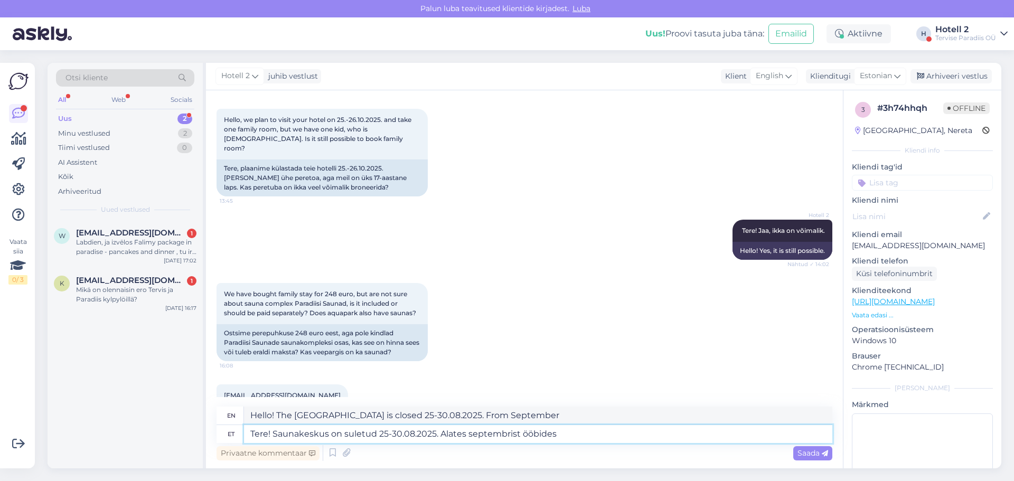
type textarea "Tere! Saunakeskus on suletud 25-30.08.2025. Alates septembrist ööbides"
type textarea "Hello! The [GEOGRAPHIC_DATA] is closed 25-30.08.2025. From September onwards, w…"
type textarea "Tere! Saunakeskus on suletud 25-30.08.2025. Alates septembrist ööbides pühapäev…"
type textarea "Hello! The [GEOGRAPHIC_DATA] is closed 25-30.08.2025. From September, when stay…"
type textarea "Tere! Saunakeskus on suletud 25-30.08.2025. Alates septembrist ööbides pühapäev…"
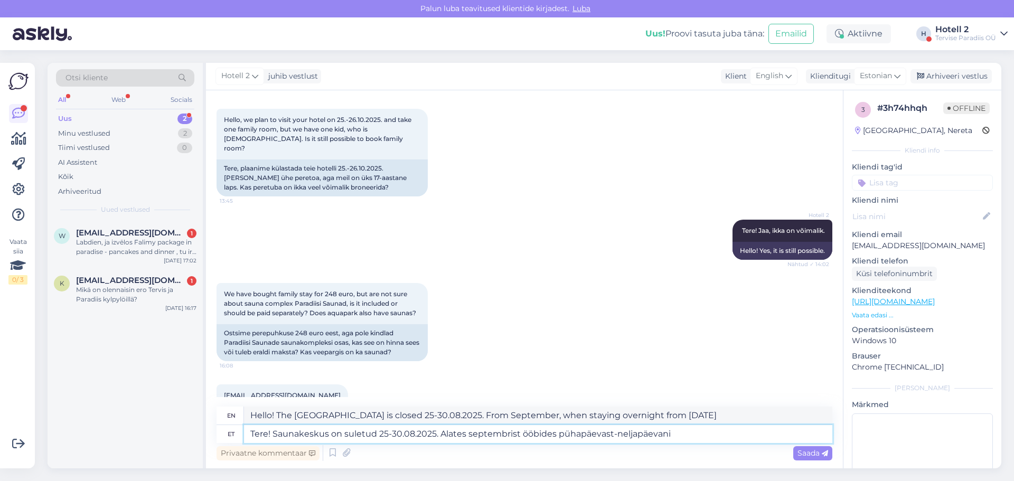
type textarea "Hello! The [GEOGRAPHIC_DATA] is closed 25-30.08.2025. From September, stays fro…"
type textarea "Tere! Saunakeskus on suletud 25-30.08.2025. Alates septembrist ööbides pühapäev…"
type textarea "Hello! The [GEOGRAPHIC_DATA] is closed 25-30.08.2025. From September, stays fro…"
type textarea "Tere! Saunakeskus on suletud 25-30.08.2025. Alates septembrist ööbides pühapäev…"
type textarea "Hello! The [GEOGRAPHIC_DATA] is closed 25-30.08.2025. From September, when stay…"
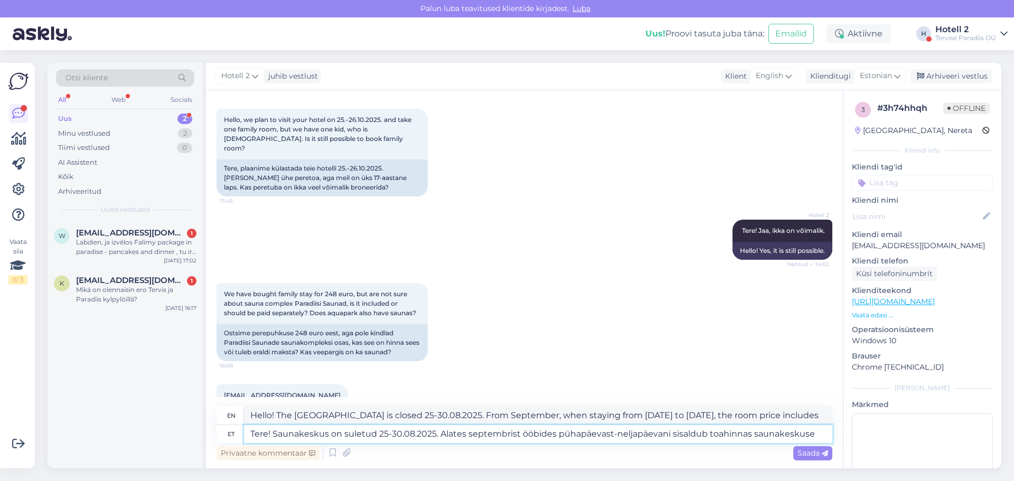
type textarea "Tere! Saunakeskus on suletud 25-30.08.2025. Alates septembrist ööbides pühapäev…"
type textarea "Hello! The [GEOGRAPHIC_DATA] is closed 25-30.08.2025. From September, when stay…"
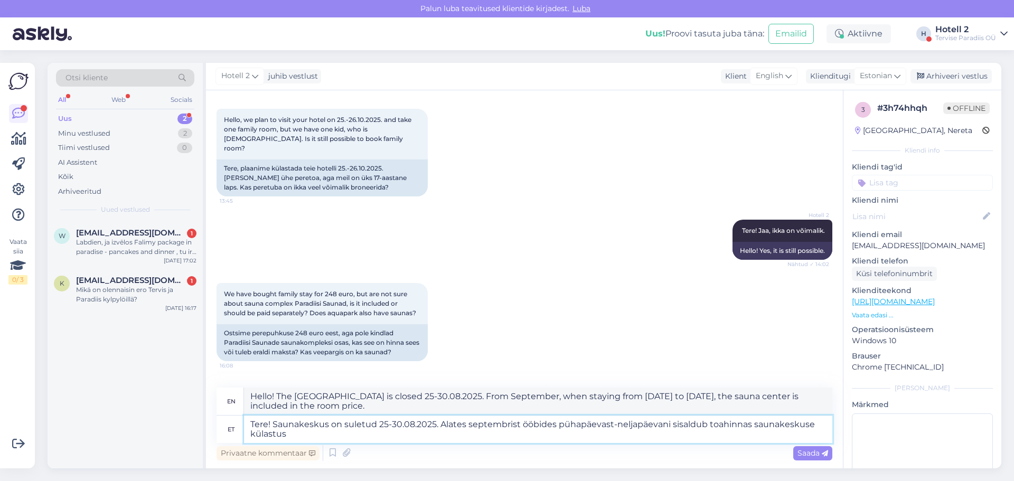
type textarea "Tere! Saunakeskus on suletud 25-30.08.2025. Alates septembrist ööbides pühapäev…"
type textarea "Hello! The [GEOGRAPHIC_DATA] is closed 25-30.08.2025. Starting in September, wh…"
type textarea "Tere! Saunakeskus on suletud 25-30.08.2025. Alates septembrist ööbides pühapäev…"
click at [812, 454] on span "Saada" at bounding box center [812, 453] width 31 height 10
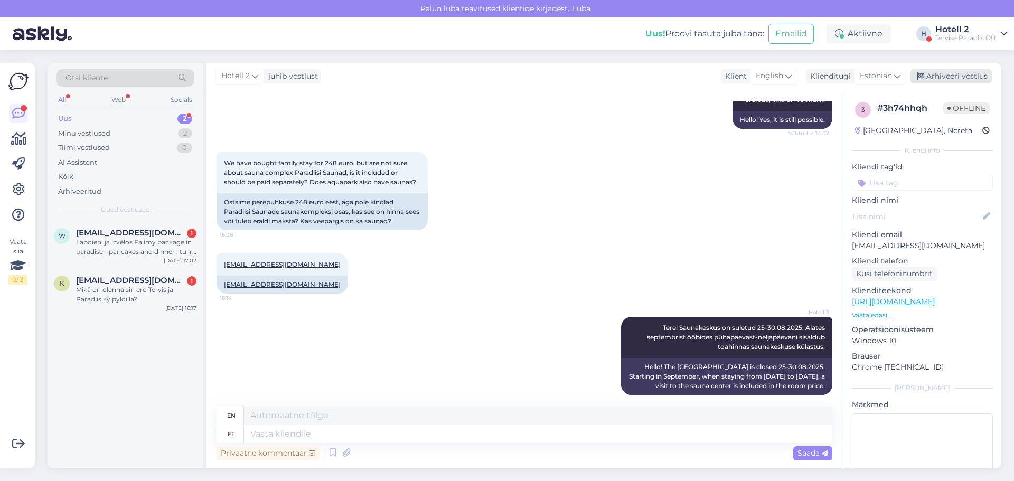
click at [946, 78] on div "Arhiveeri vestlus" at bounding box center [950, 76] width 81 height 14
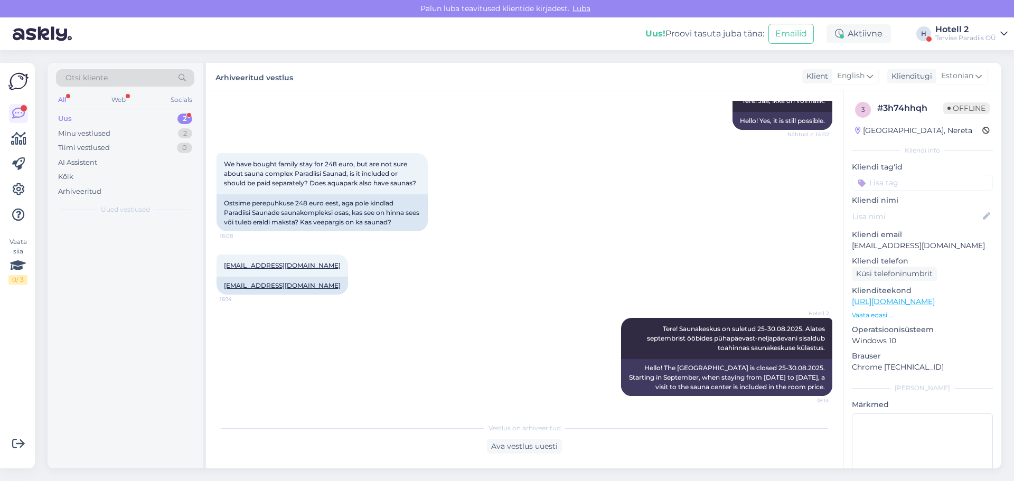
scroll to position [168, 0]
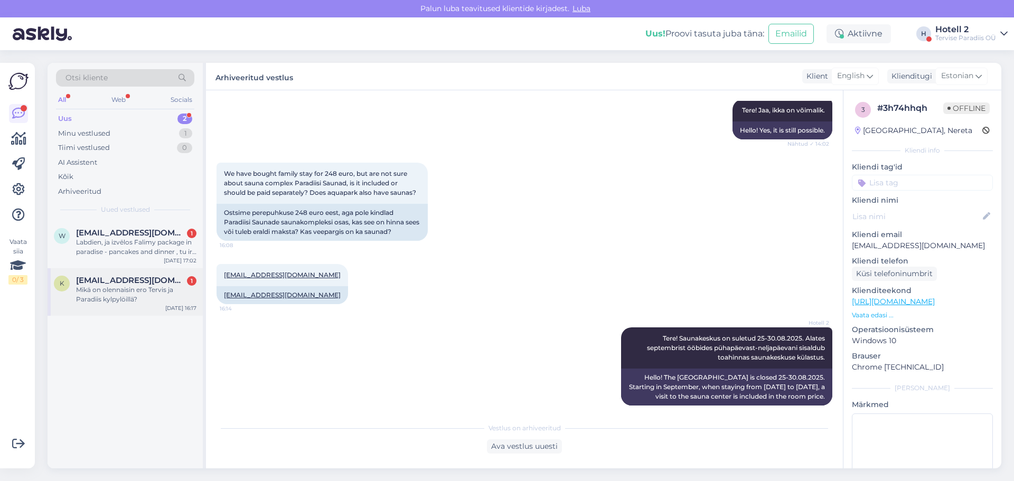
click at [112, 283] on span "[EMAIL_ADDRESS][DOMAIN_NAME]" at bounding box center [131, 281] width 110 height 10
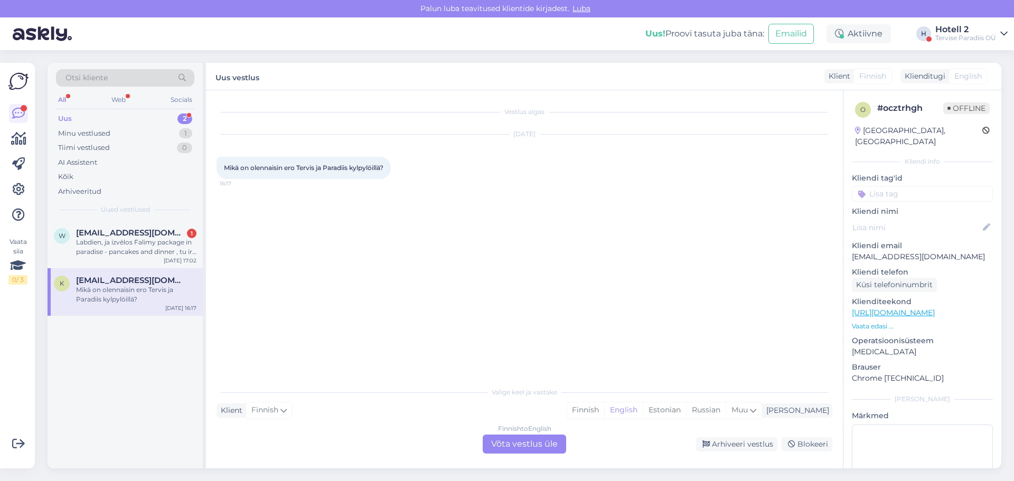
click at [518, 444] on div "Finnish to English Võta vestlus üle" at bounding box center [524, 444] width 83 height 19
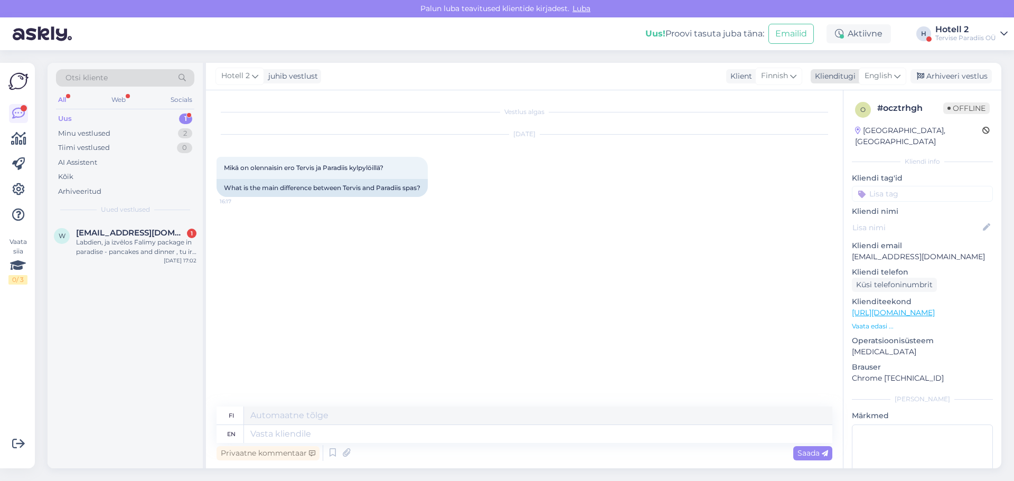
click at [878, 77] on span "English" at bounding box center [877, 76] width 27 height 12
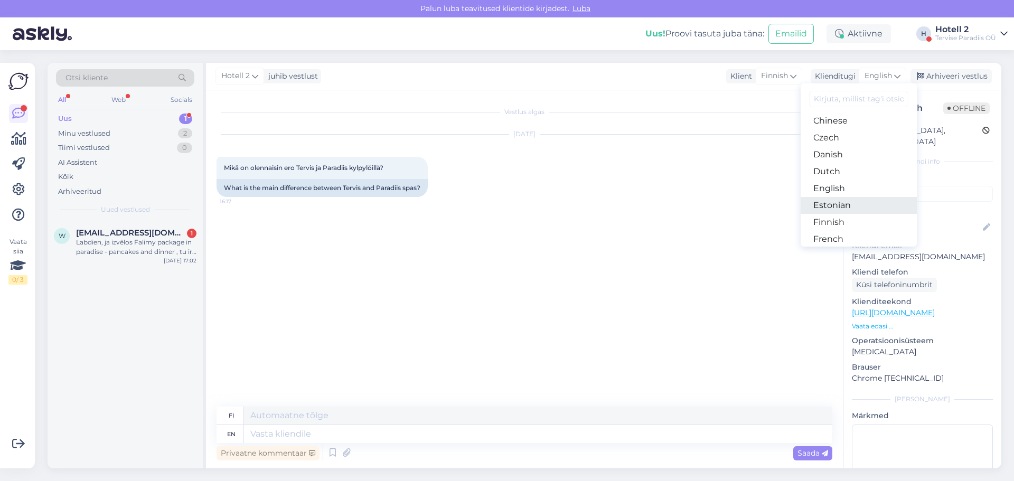
click at [847, 203] on link "Estonian" at bounding box center [859, 205] width 116 height 17
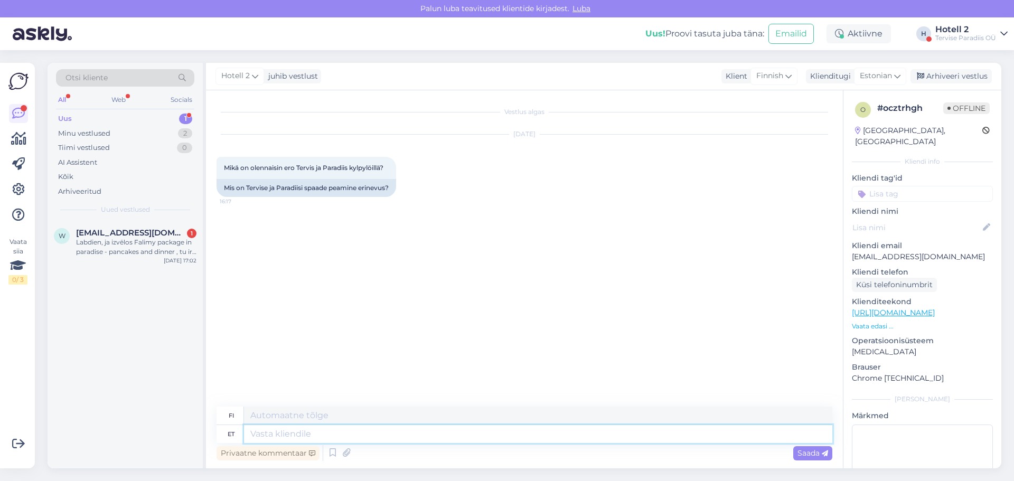
click at [290, 440] on textarea at bounding box center [538, 434] width 588 height 18
type textarea "Tervise"
type textarea "Terveys"
type textarea "Tervise Paradiisis o"
type textarea "Terveys paratiisissa"
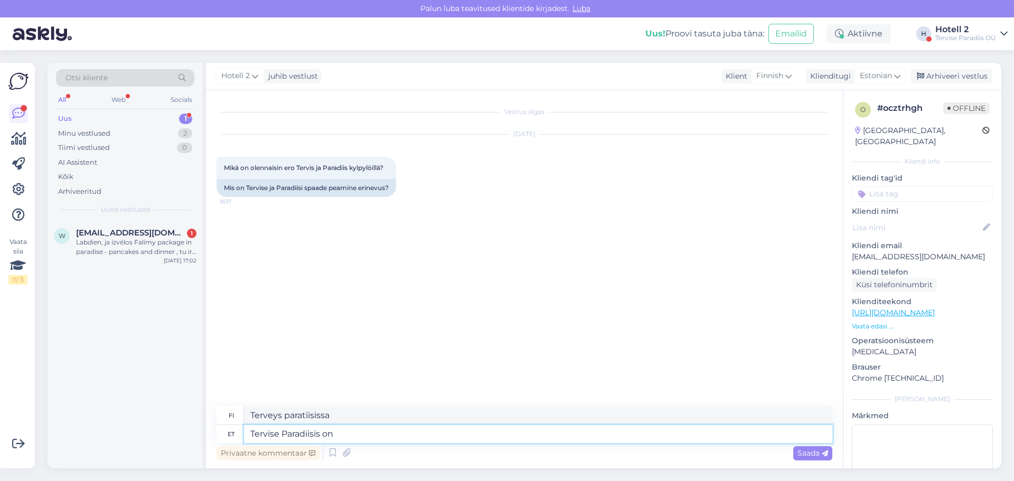
type textarea "Tervise Paradiisis on v"
type textarea "Terveysparatiisi on"
type textarea "Tervise Paradiisis on veepark:"
type textarea "Tervise Paradisessa on vesipuisto."
type textarea "Tervise Paradiisis on veepark:"
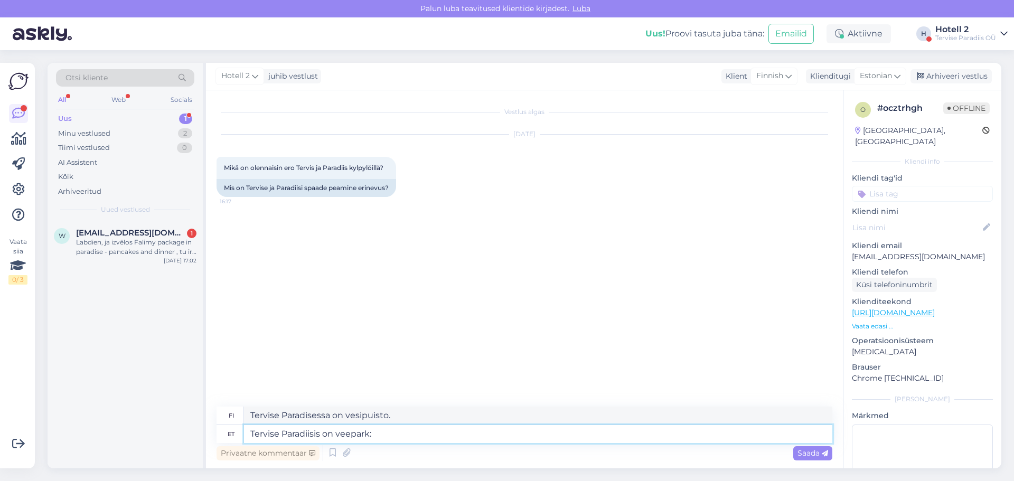
type textarea "Tervise Paradisessa on vesipuisto:"
type textarea "Tervise Paradiisis on veepark: erinevad l"
type textarea "Tervise Paradiisisissa on vesipuisto: erilaisia"
type textarea "Tervise Paradiisis on veepark: erinevad liutorud,"
type textarea "Tervise Paradiisissa on vesipuisto: erilaisia ​​liukumäkiä,"
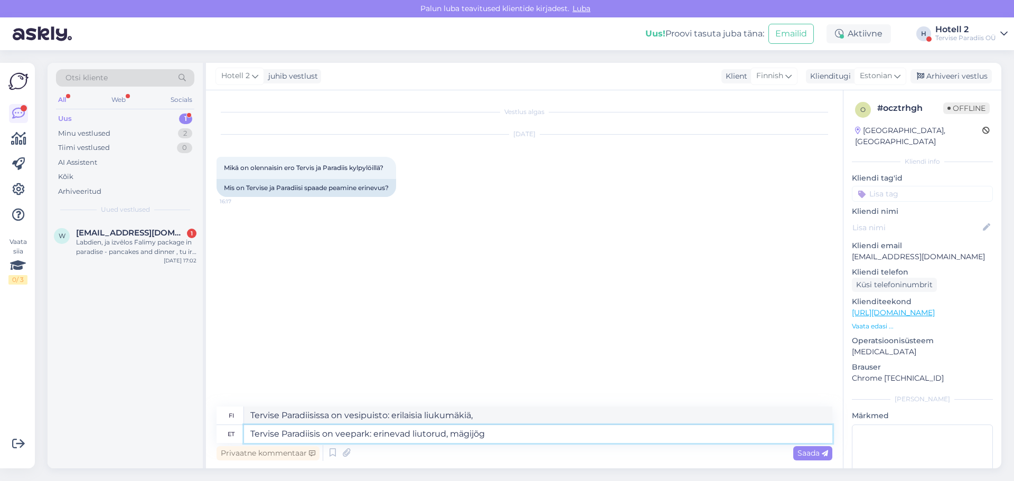
type textarea "Tervise Paradiisis on veepark: erinevad liutorud, mägijõgi"
type textarea "Tervise Paradiisissa on vesipuisto: erilaisia ​​liukumäkiä, vuoristojoki"
type textarea "Tervise Paradiisis on veepark: erinevad liutorud, mägijõgi,"
type textarea "Tervise Paradiisissa on vesipuisto: erilaisia ​​liukumäkiä, vuoristojoki,"
type textarea "Tervise Paradiisis on veepark: erinevad liutorud, mägijõgi, mitu"
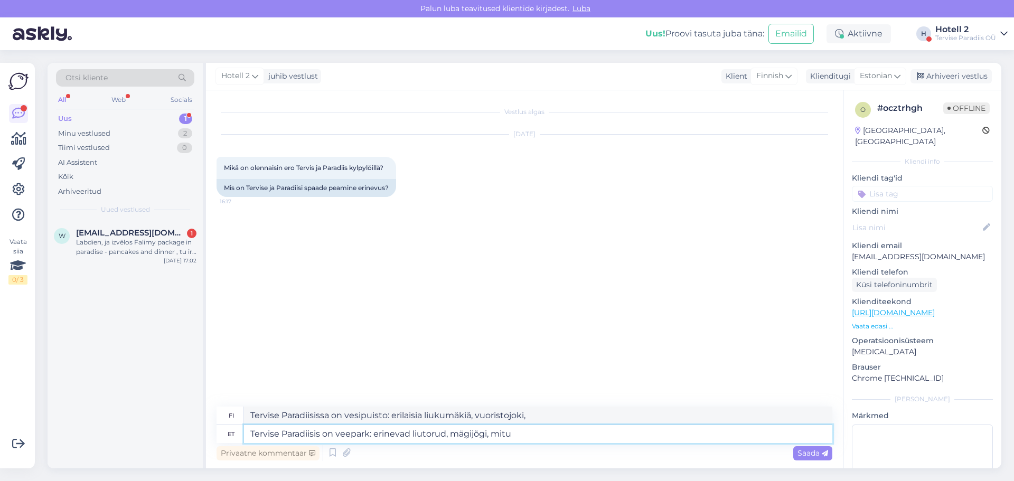
type textarea "Tervise Paradiisissa on vesipuisto: erilaisia ​​liukumäkiä, vuoristojoki, useita"
type textarea "Tervise Paradiisis on veepark: erinevad liutorud, mägijõgi, mitu basseini"
type textarea "Tervise Paradiisissa on vesipuisto: erilaisia ​​liukumäkiä, vuoristojoki, useit…"
type textarea "Tervise Paradiisis on veepark: erinevad liutorud, mägijõgi, mitu basseini."
type textarea "Tervise Paradiisissa on vesipuisto: erilaisia ​​liukumäkiä, vuoristojoki, useit…"
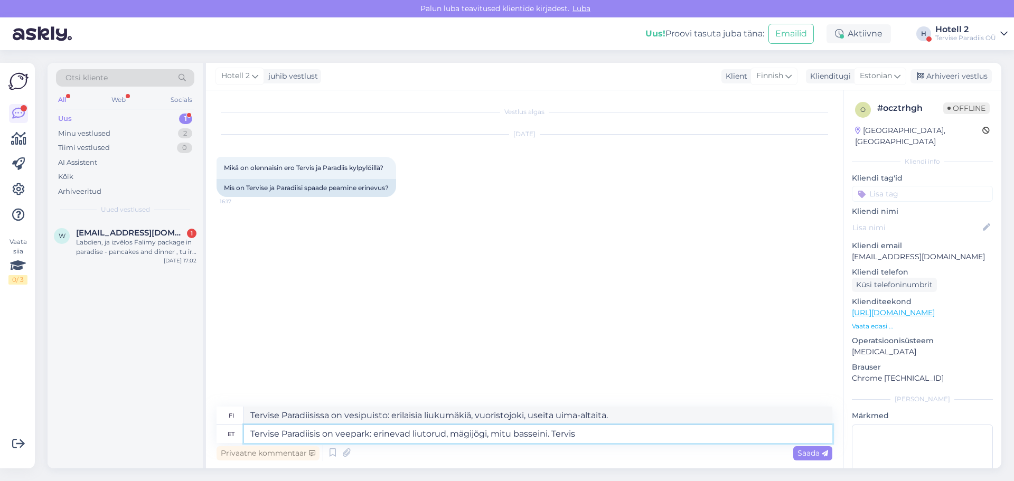
type textarea "Tervise Paradiisis on veepark: erinevad liutorud, mägijõgi, mitu basseini. Terv…"
type textarea "Tervise Paradiisissa on vesipuisto: erilaisia ​​liukumäkiä, vuoristojoki, useit…"
type textarea "Tervise Paradiisis on veepark: erinevad liutorud, mägijõgi, mitu basseini. Terv…"
type textarea "Tervise Paradiisisissa on vesipuisto: erilaisia ​​liukumäkiä, vuoristojoki, use…"
type textarea "Tervise Paradiisis on veepark: erinevad liutorud, mägijõgi, mitu basseini. Terv…"
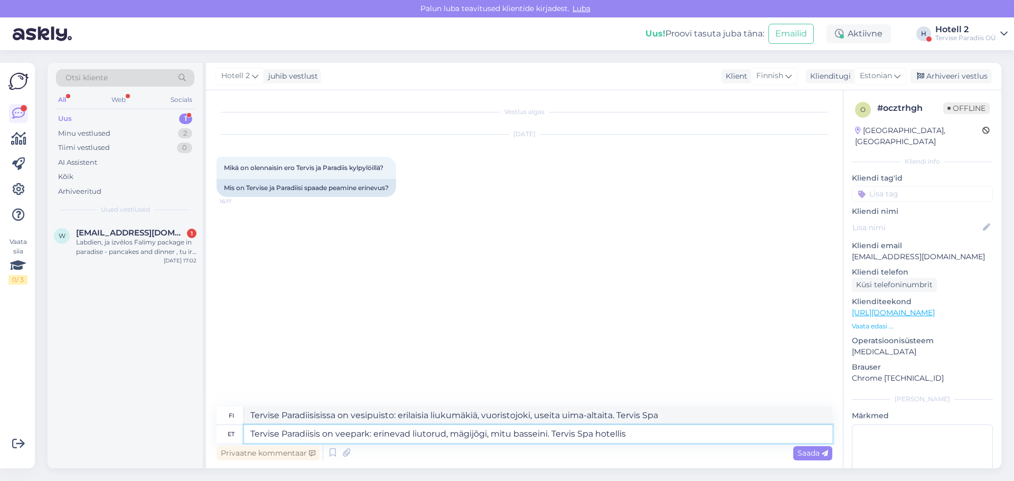
type textarea "Tervise Paradiisissa on vesipuisto: erilaisia ​​liukumäkiä, vuoristojoki, useit…"
type textarea "Tervise Paradiisis on veepark: erinevad liutorud, mägijõgi, mitu basseini. Terv…"
type textarea "Tervise Paradisessa on vesipuisto: useita liukumäkiä, vuoristojoki ja useita ui…"
type textarea "Tervise Paradiisis on veepark: erinevad liutorud, mägijõgi, mitu basseini. Terv…"
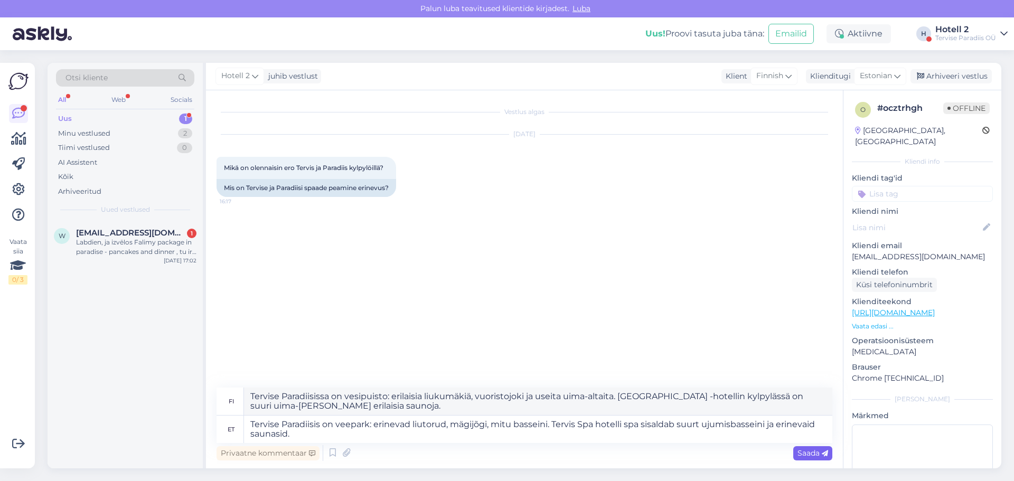
click at [812, 458] on div "Saada" at bounding box center [812, 453] width 39 height 14
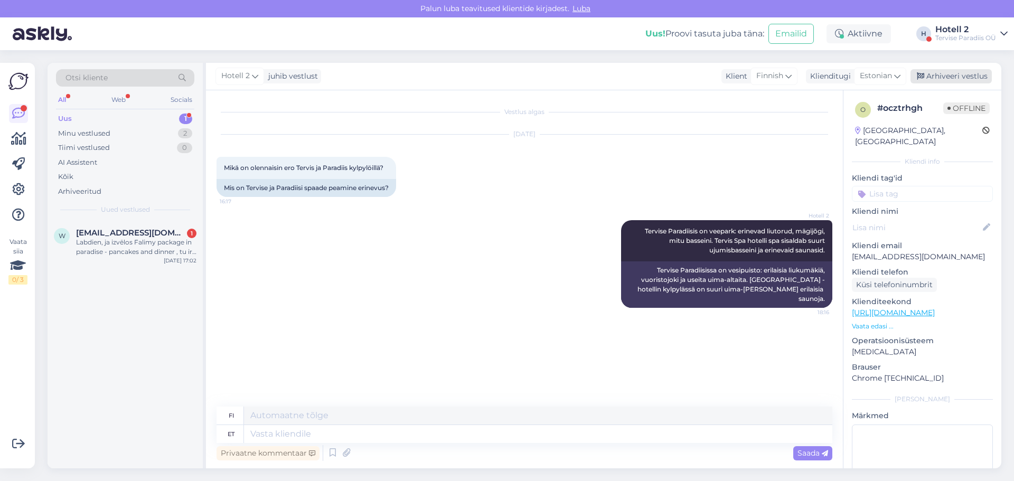
click at [955, 76] on div "Arhiveeri vestlus" at bounding box center [950, 76] width 81 height 14
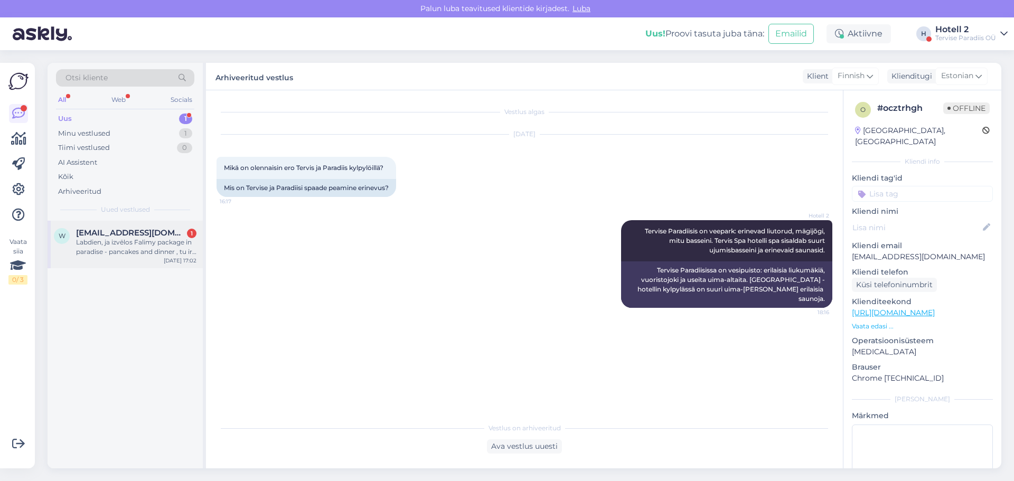
click at [129, 240] on div "Labdien, ja izvēlos Falimy package in paradise - pancakes and dinner , tu ir ie…" at bounding box center [136, 247] width 120 height 19
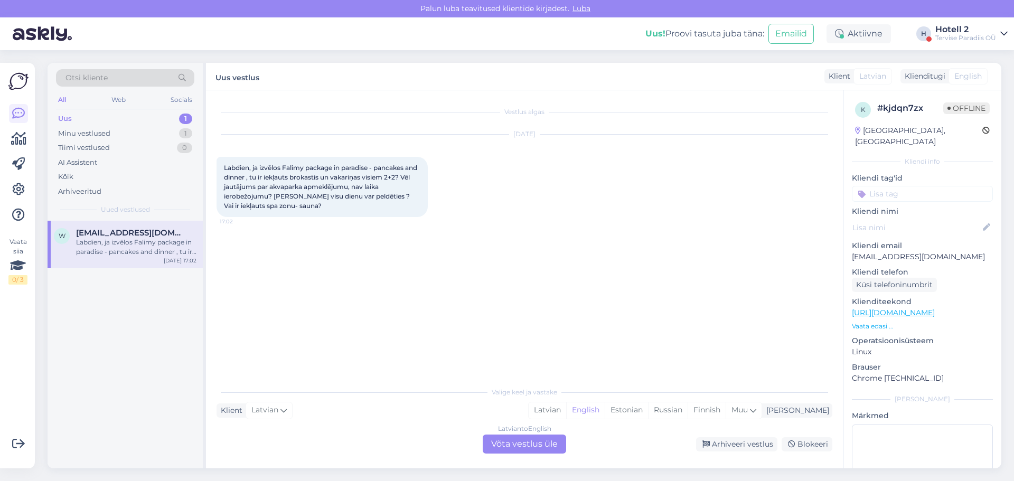
click at [519, 442] on div "Latvian to English Võta vestlus üle" at bounding box center [524, 444] width 83 height 19
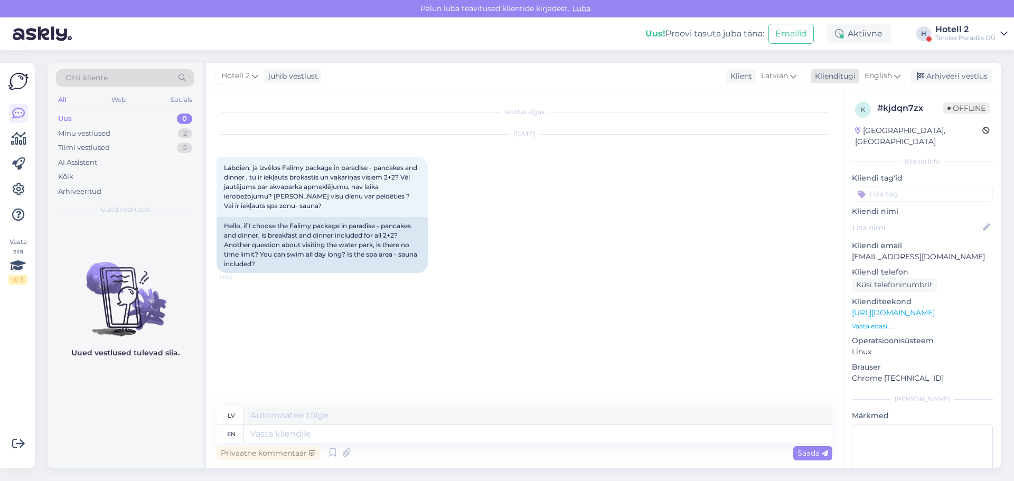
drag, startPoint x: 873, startPoint y: 73, endPoint x: 879, endPoint y: 78, distance: 8.2
click at [873, 72] on span "English" at bounding box center [877, 76] width 27 height 12
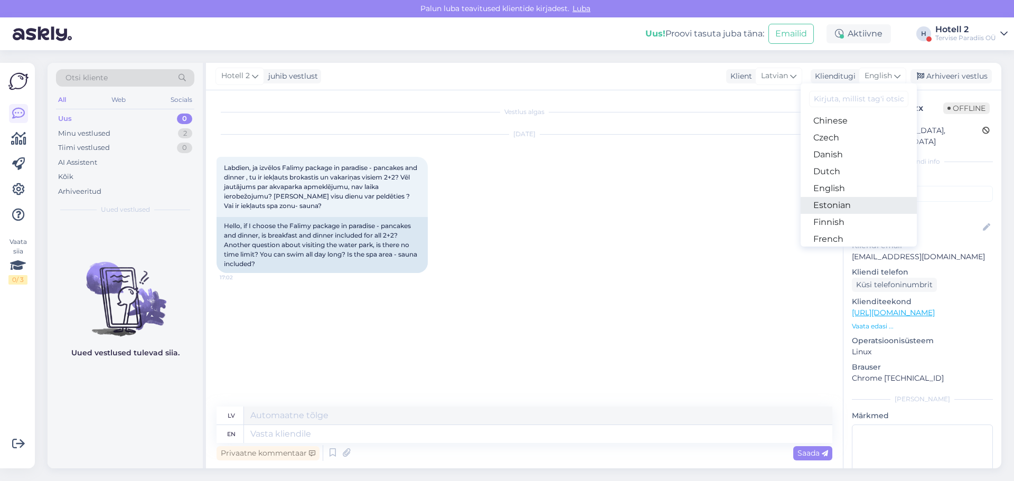
click at [841, 205] on link "Estonian" at bounding box center [859, 205] width 116 height 17
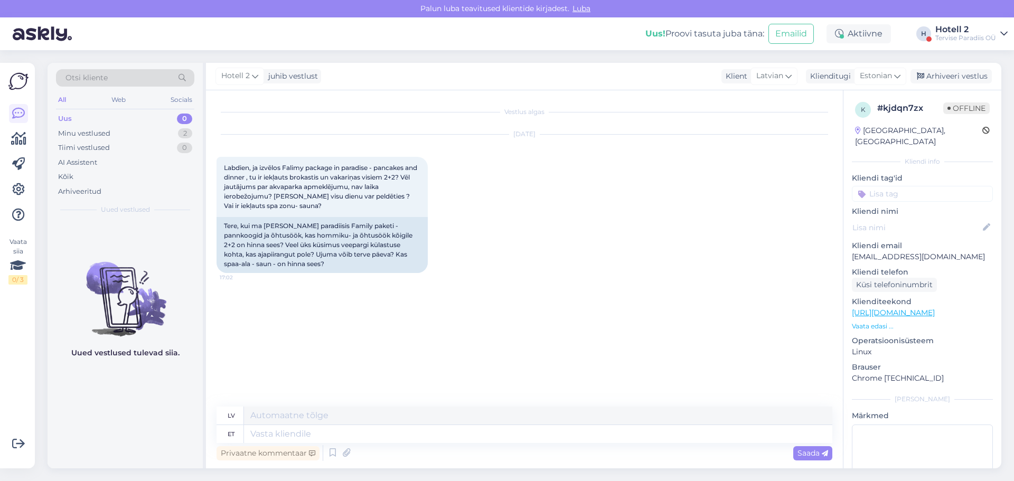
click at [484, 241] on div "[DATE] Labdien, ja izvēlos Falimy package in paradise - pancakes and dinner , t…" at bounding box center [525, 204] width 616 height 162
click at [877, 74] on span "Estonian" at bounding box center [876, 76] width 32 height 12
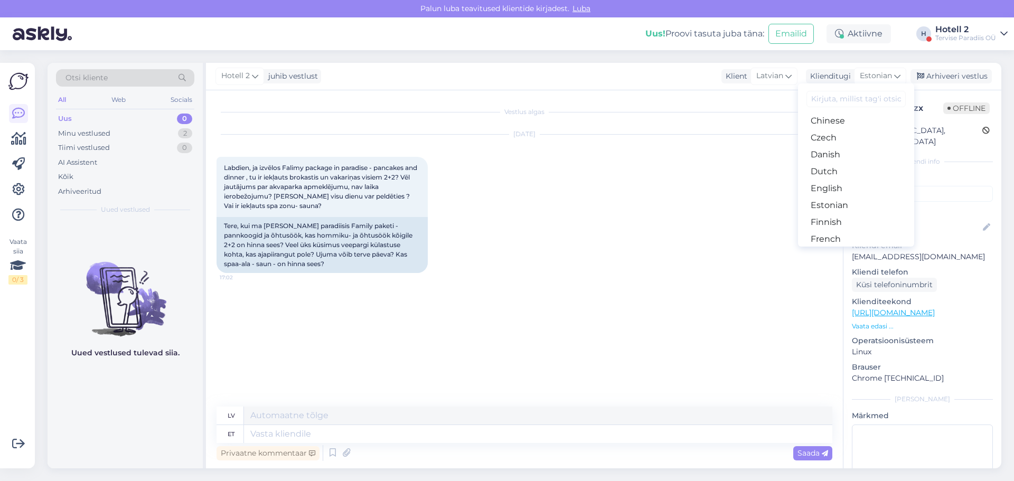
drag, startPoint x: 645, startPoint y: 283, endPoint x: 628, endPoint y: 293, distance: 19.5
click at [644, 284] on div "[DATE] Labdien, ja izvēlos Falimy package in paradise - pancakes and dinner , t…" at bounding box center [525, 204] width 616 height 162
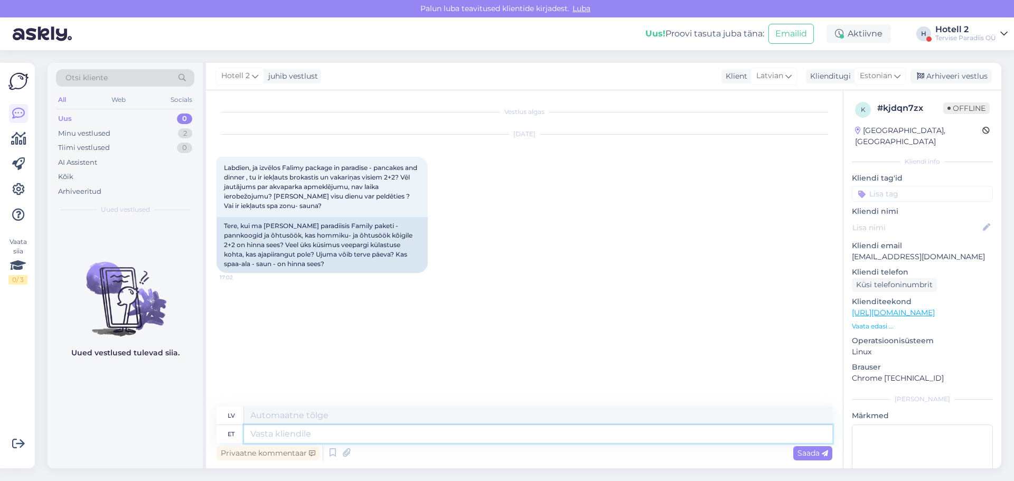
click at [286, 435] on textarea at bounding box center [538, 434] width 588 height 18
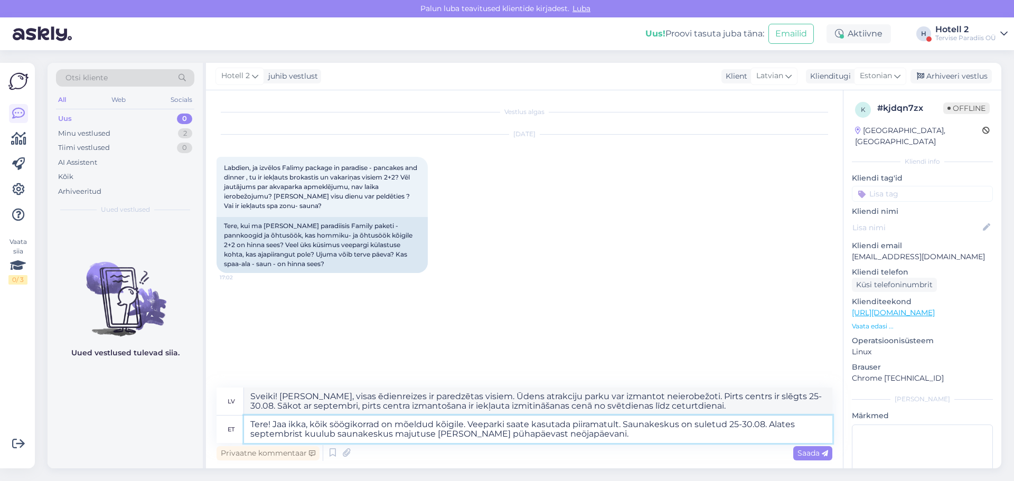
click at [535, 435] on textarea "Tere! Jaa ikka, kõik söögikorrad on mõeldud kõigile. Veeparki saate kasutada pi…" at bounding box center [538, 429] width 588 height 27
click at [814, 452] on span "Saada" at bounding box center [812, 453] width 31 height 10
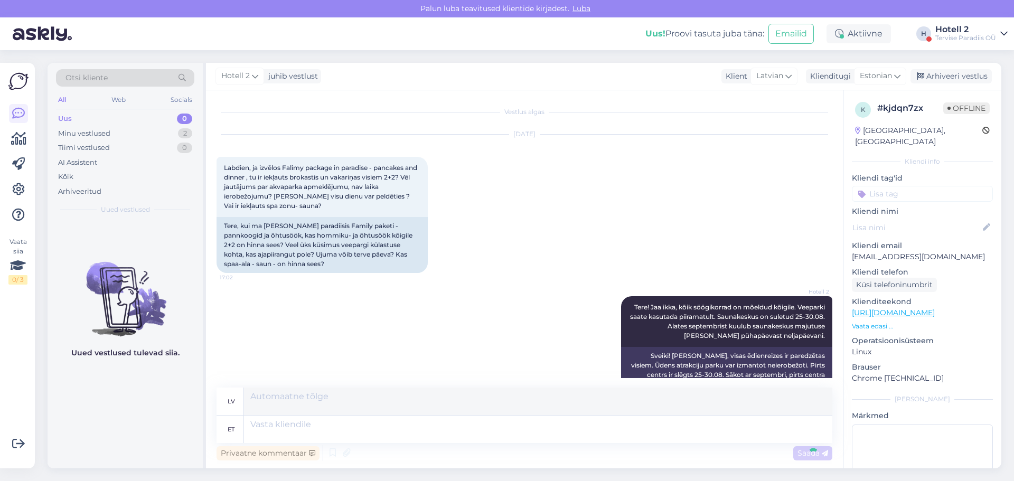
scroll to position [8, 0]
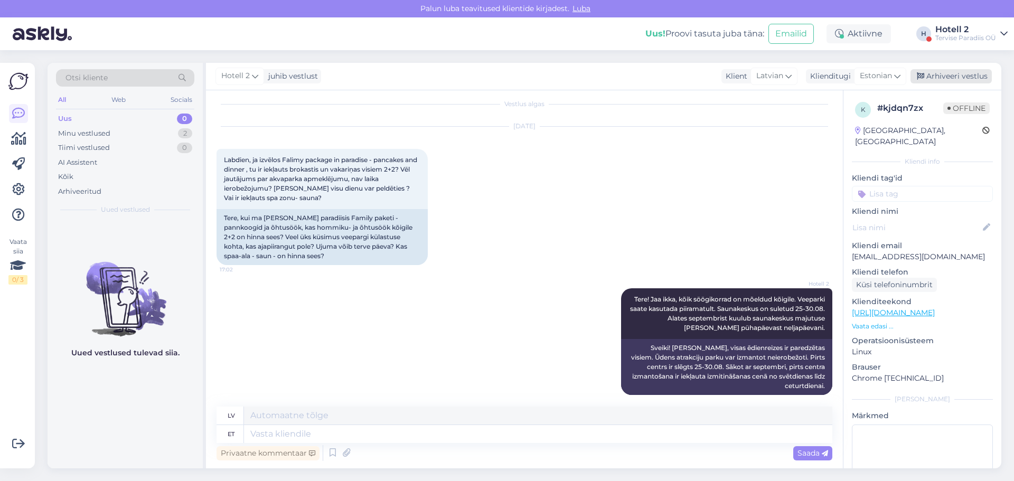
click at [963, 76] on div "Arhiveeri vestlus" at bounding box center [950, 76] width 81 height 14
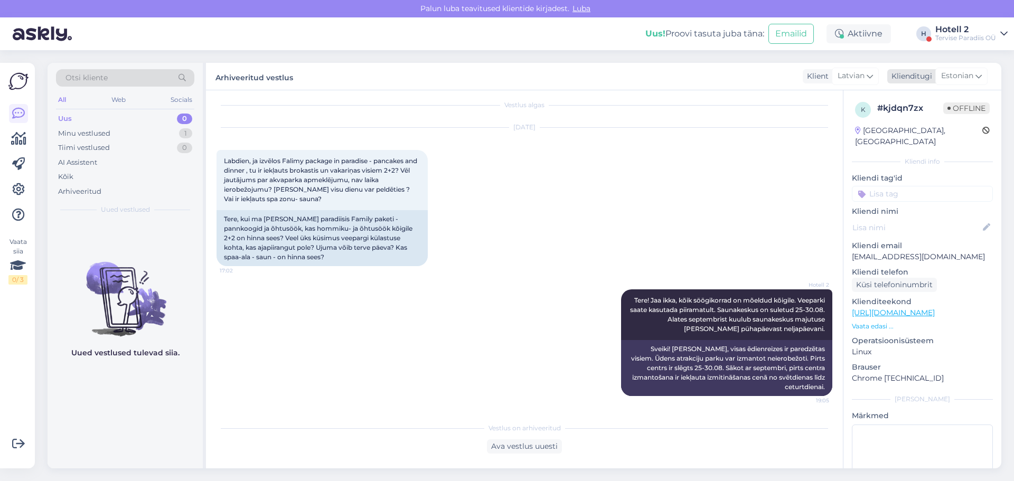
scroll to position [0, 0]
